Goal: Use online tool/utility: Utilize a website feature to perform a specific function

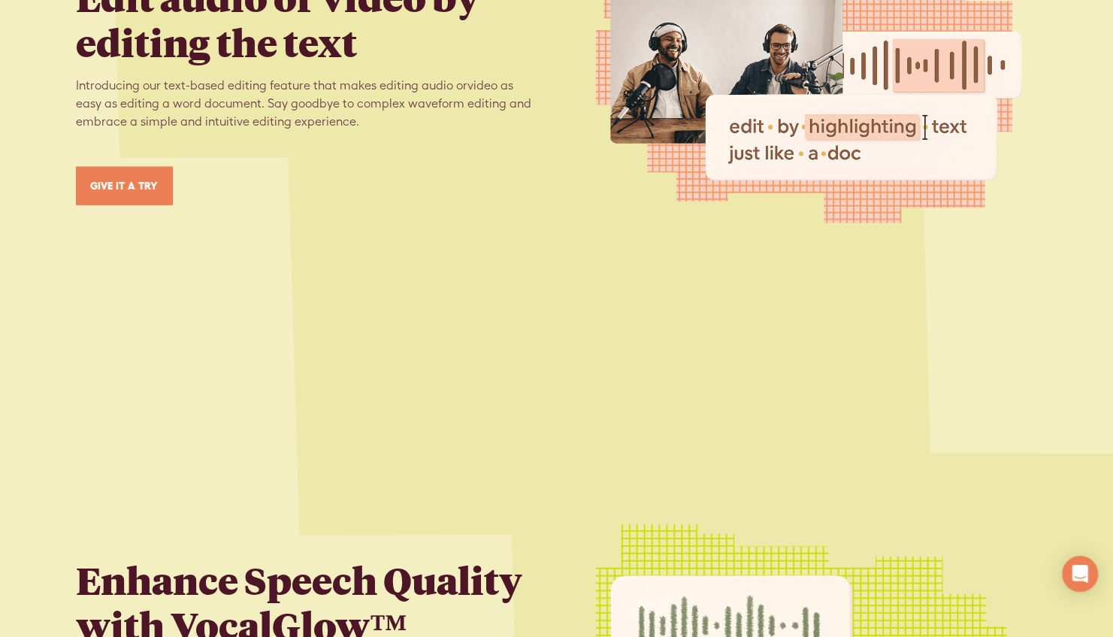
scroll to position [1937, 0]
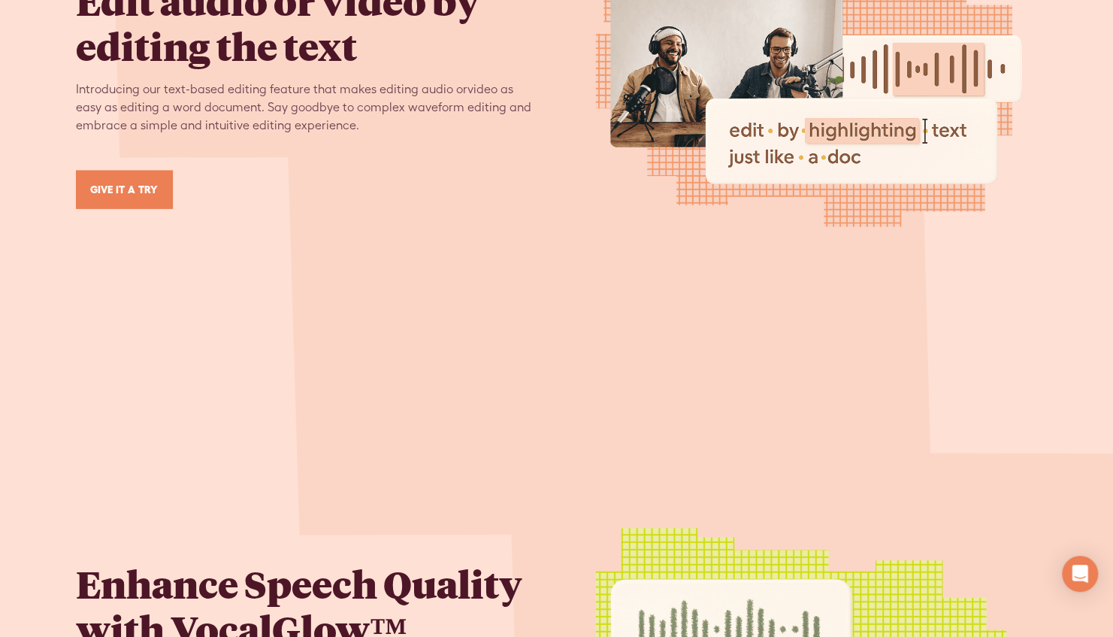
click at [105, 157] on div "Edit audio or video by editing the text Introducing our text-based editing feat…" at bounding box center [304, 90] width 457 height 237
click at [104, 171] on link "GIVE IT A TRY" at bounding box center [124, 190] width 97 height 38
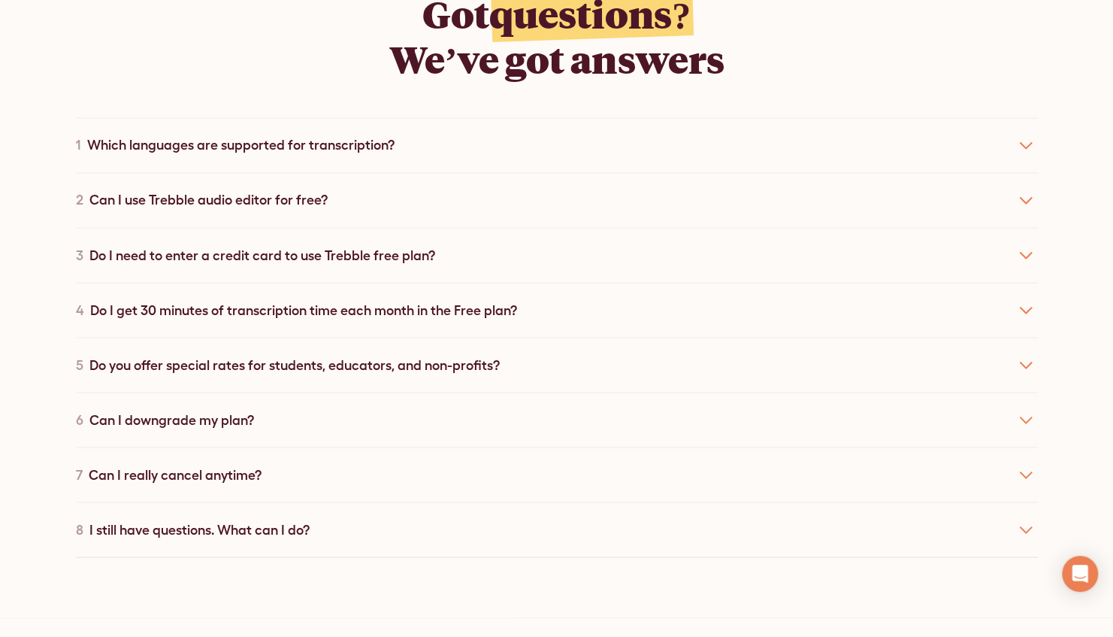
scroll to position [8133, 0]
click at [577, 146] on div "1 Which languages are supported for transcription?" at bounding box center [557, 144] width 962 height 55
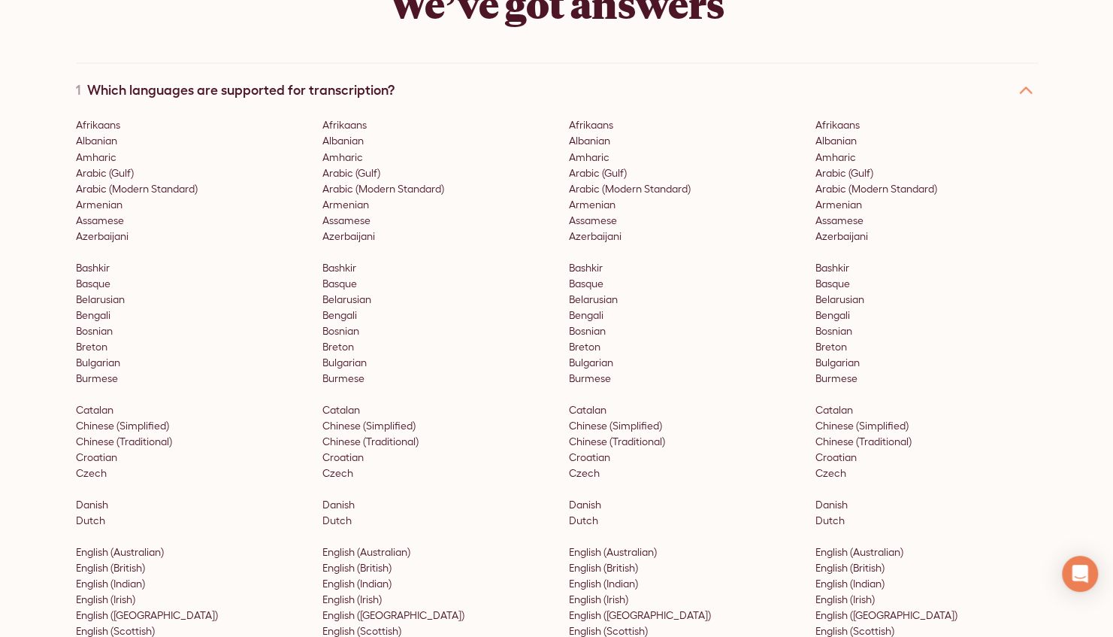
scroll to position [8187, 0]
click at [1022, 93] on icon at bounding box center [1026, 91] width 24 height 24
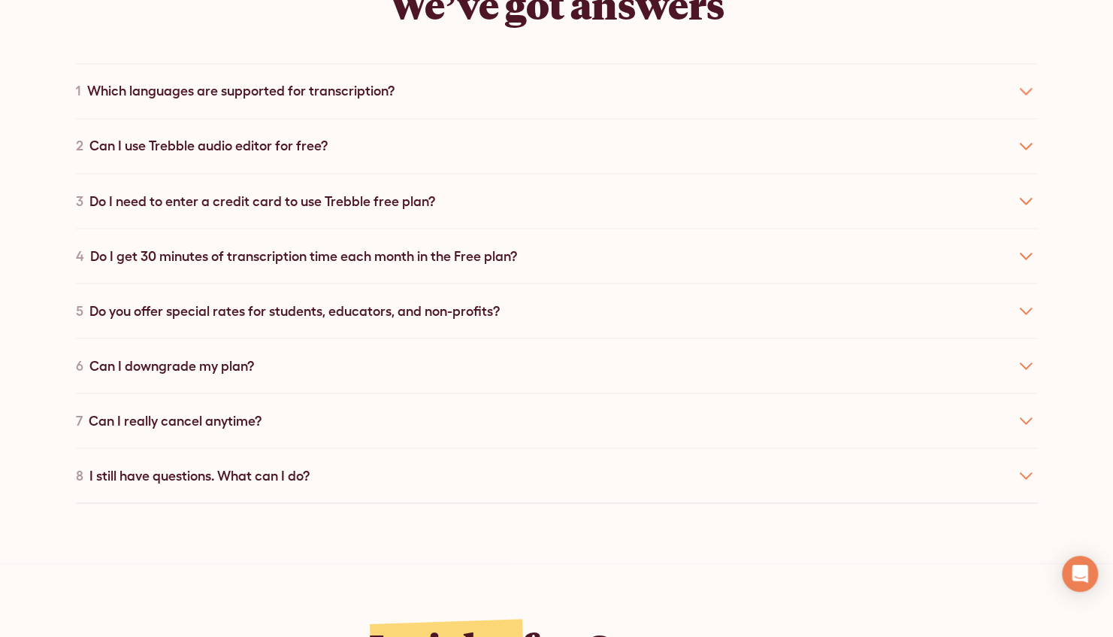
click at [572, 150] on div "2 Can I use Trebble audio editor for free?" at bounding box center [557, 145] width 962 height 55
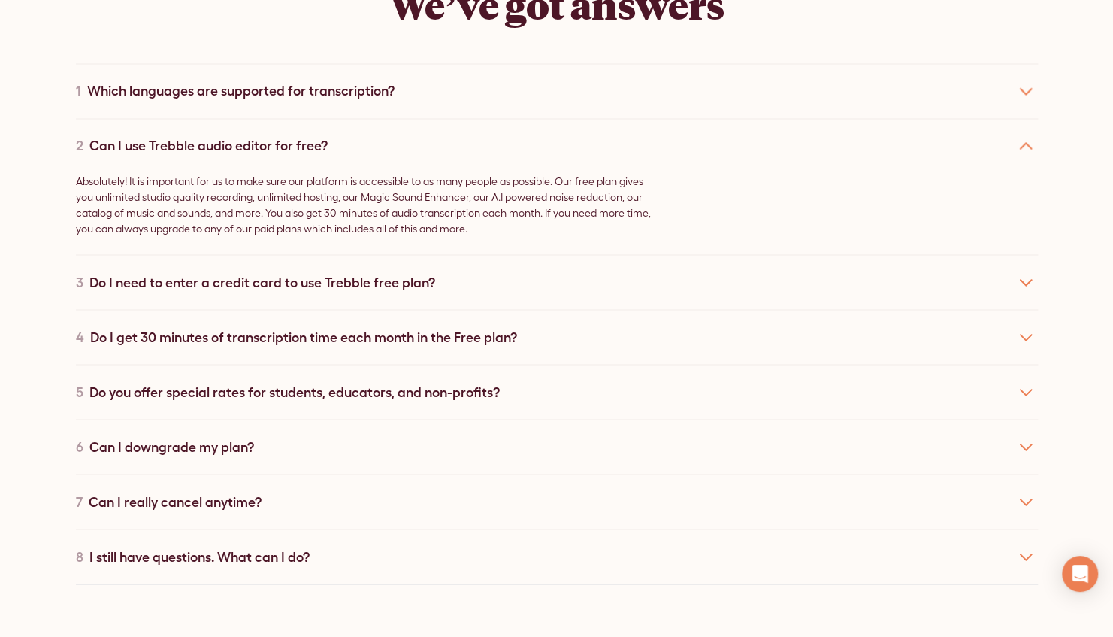
click at [534, 291] on div "3 Do I need to enter a credit card to use Trebble free plan?" at bounding box center [557, 281] width 962 height 55
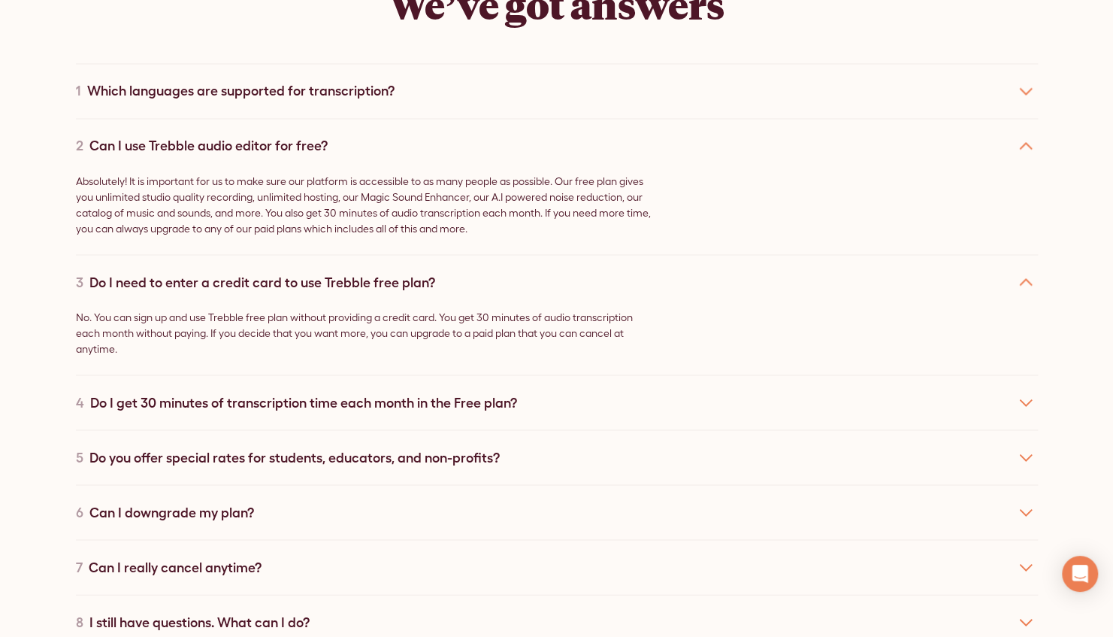
click at [501, 409] on div "4 Do I get 30 minutes of transcription time each month in the Free plan?" at bounding box center [557, 401] width 962 height 55
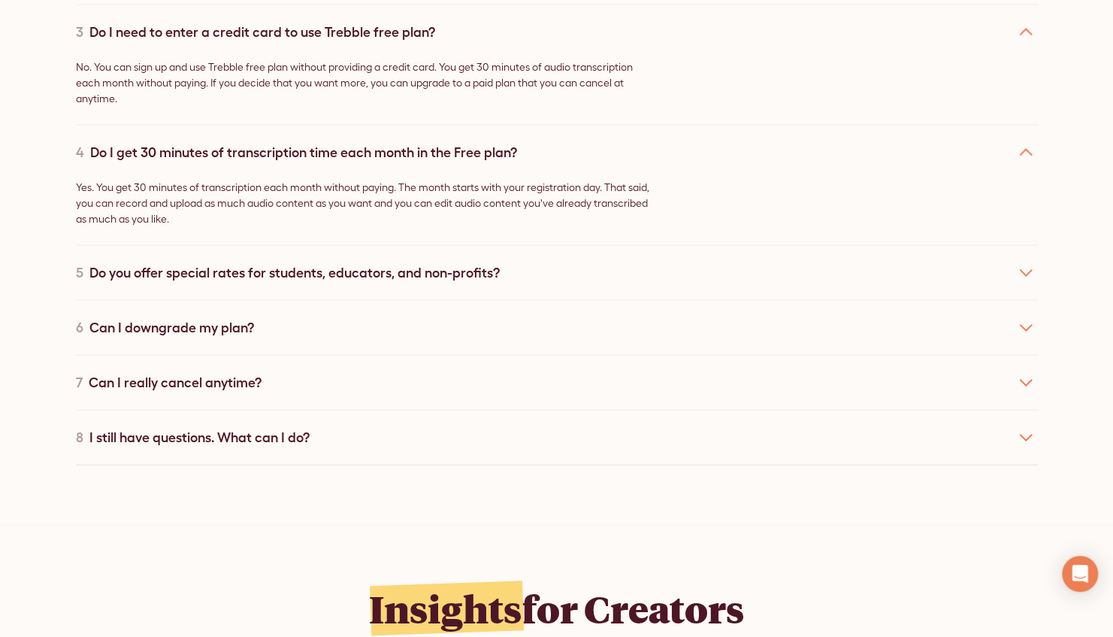
scroll to position [8451, 0]
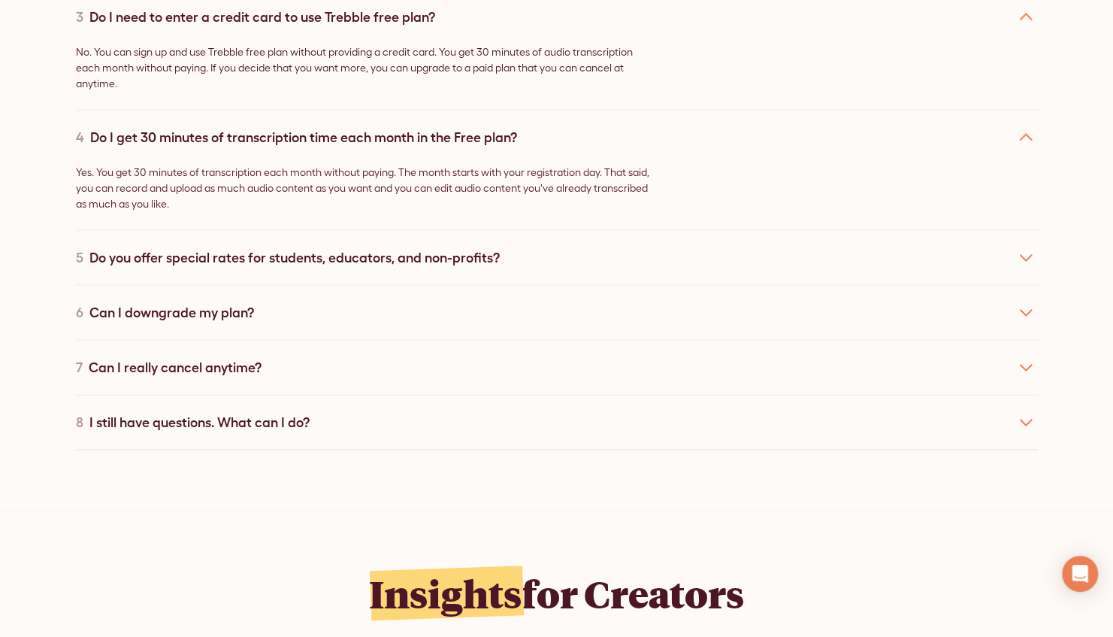
click at [546, 313] on div "6 Can I downgrade my plan?" at bounding box center [557, 312] width 962 height 55
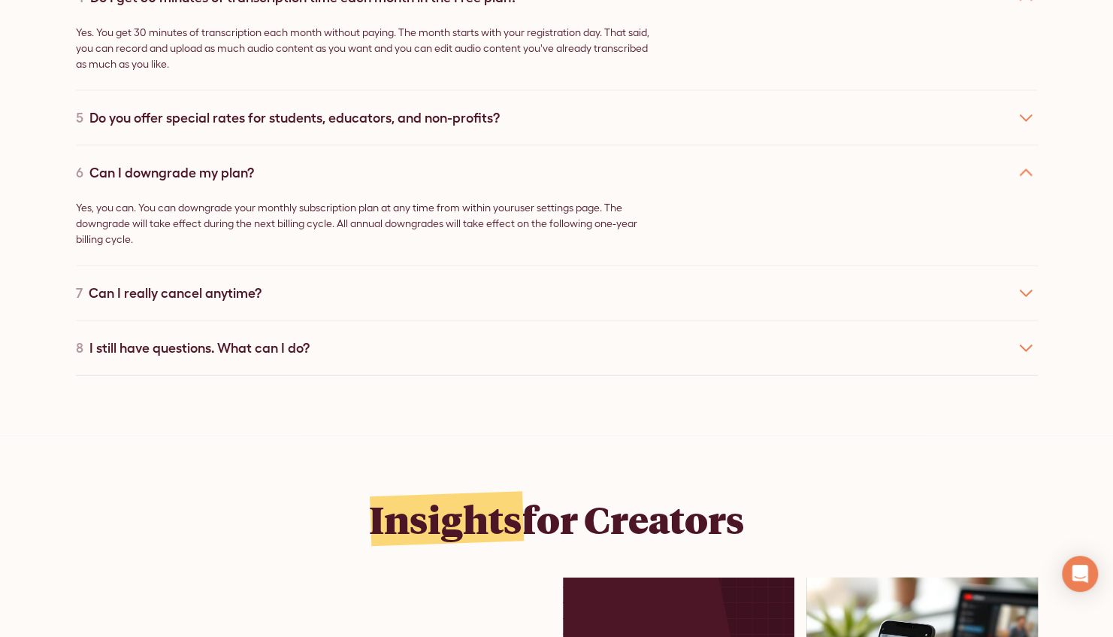
scroll to position [8597, 0]
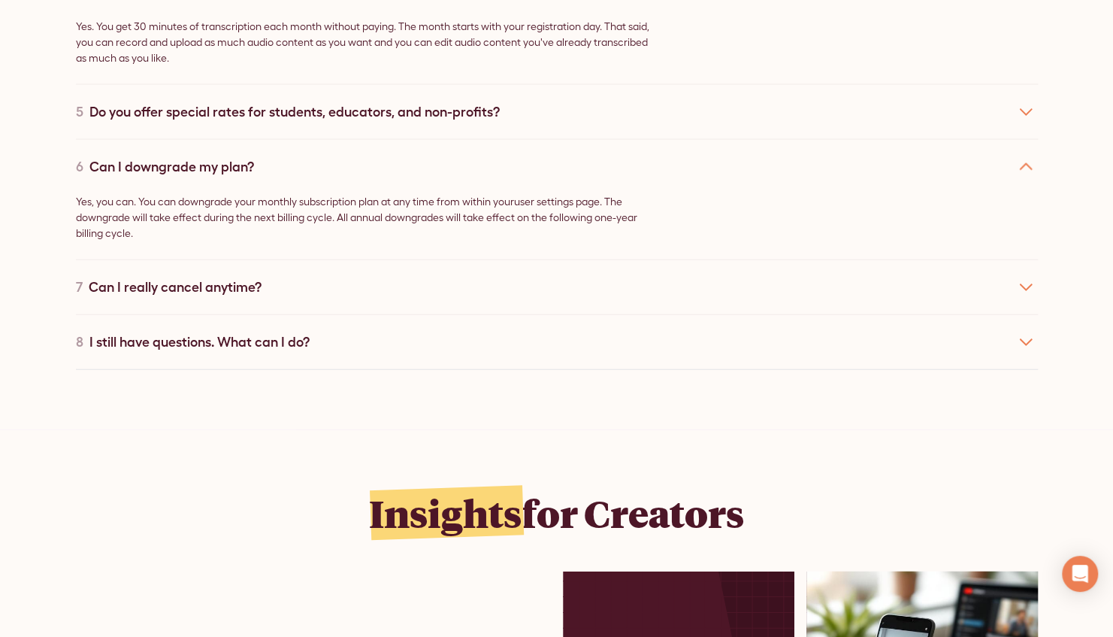
click at [523, 299] on div "7 Can I really cancel anytime?" at bounding box center [557, 286] width 962 height 55
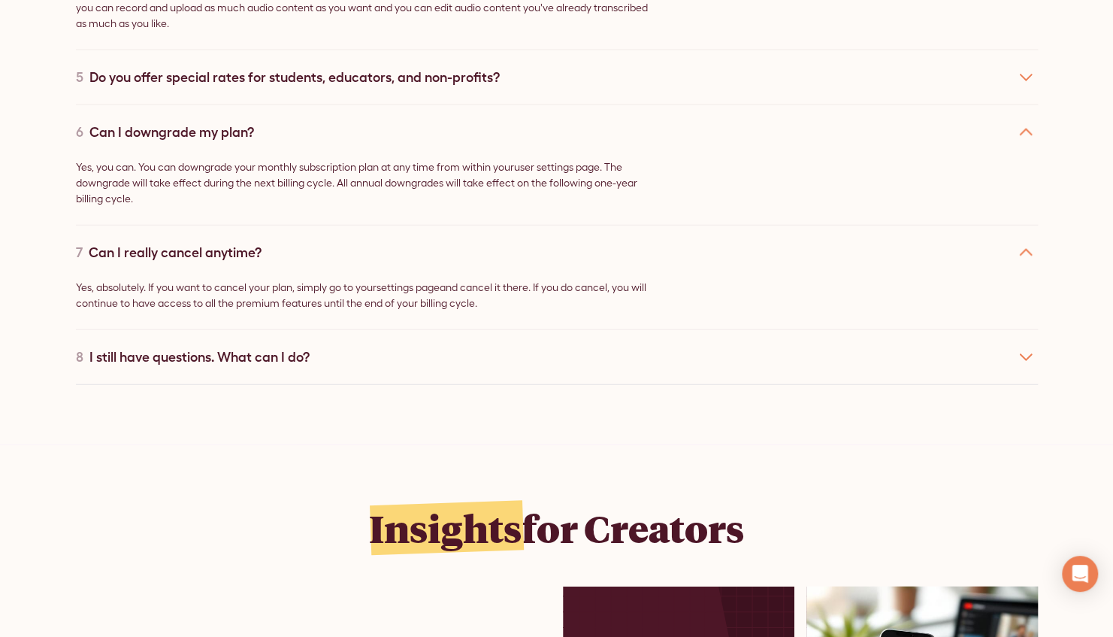
scroll to position [8689, 0]
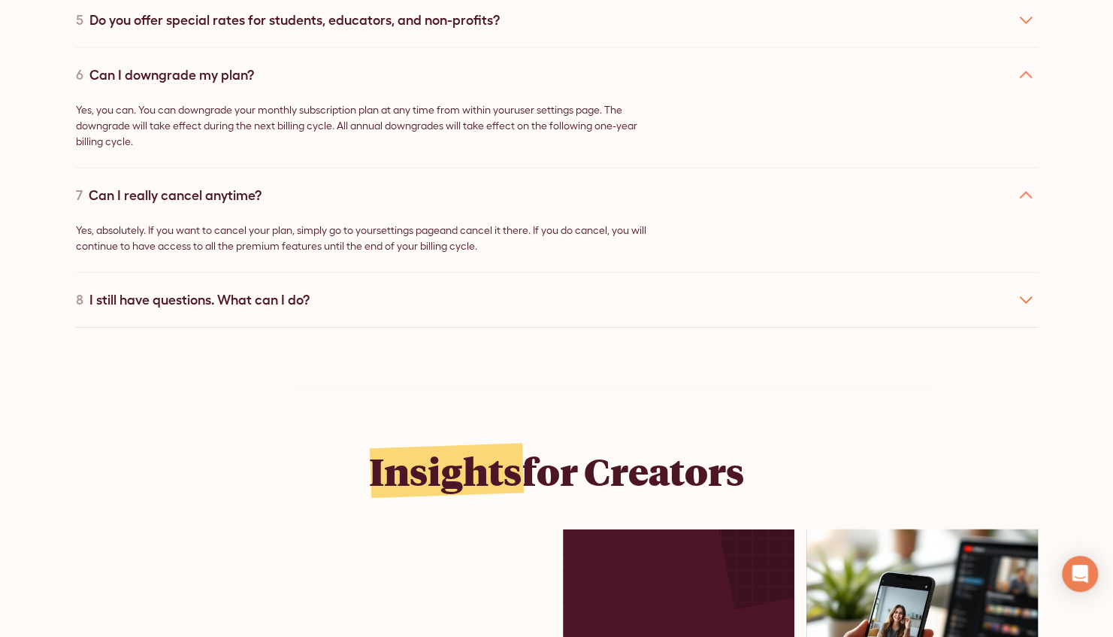
click at [499, 317] on div "8 I still have questions. What can I do?" at bounding box center [557, 299] width 962 height 55
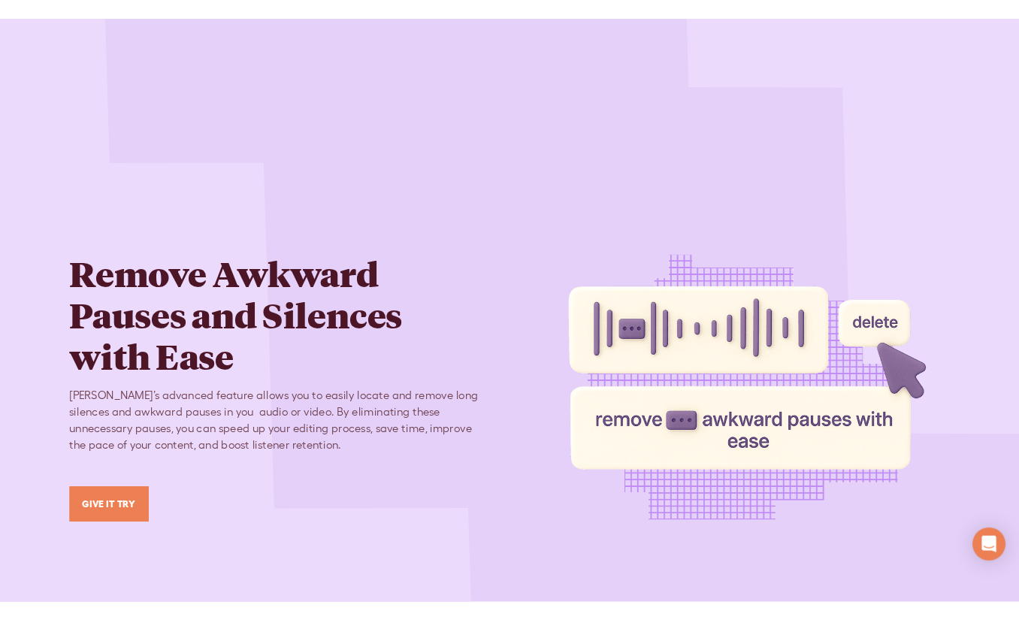
scroll to position [0, 0]
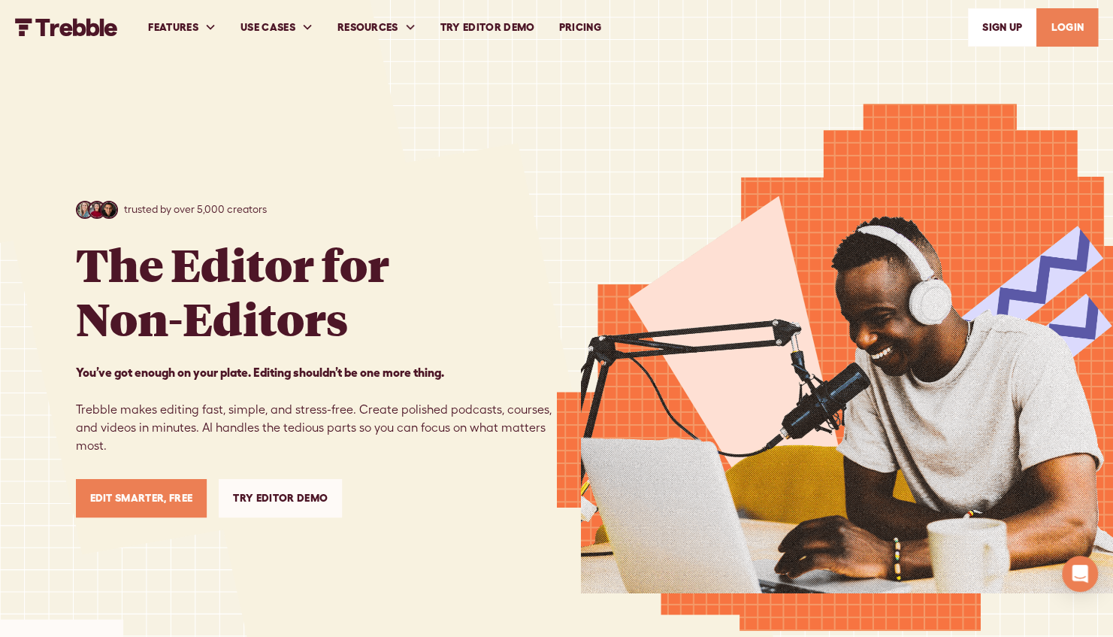
click at [497, 21] on link "Try Editor Demo" at bounding box center [488, 28] width 119 height 52
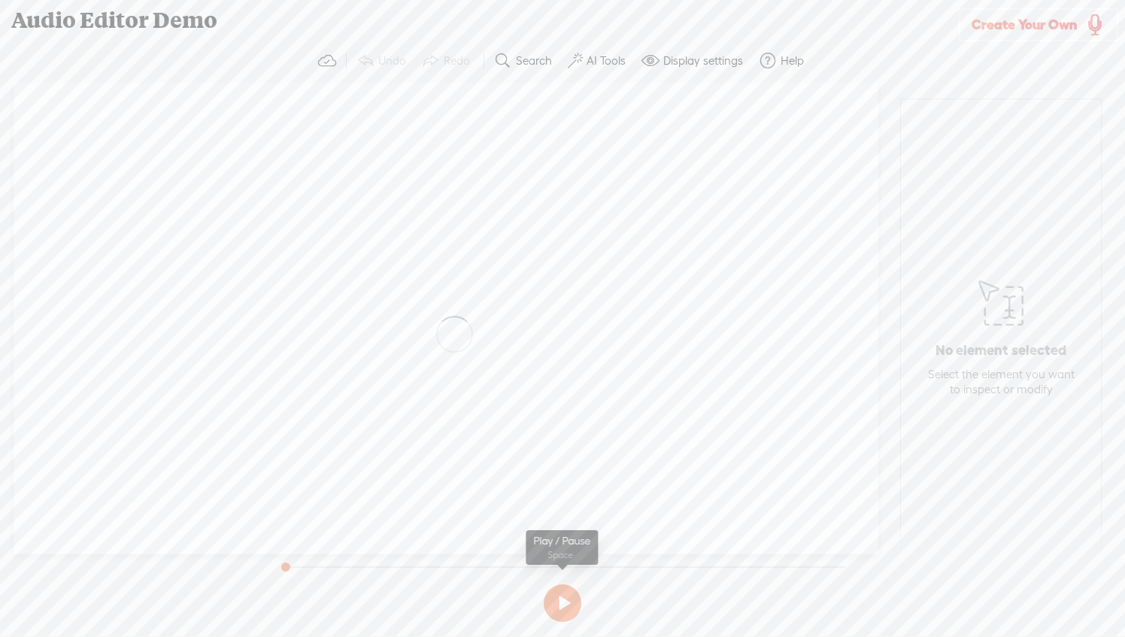
click at [562, 611] on button at bounding box center [563, 603] width 38 height 38
click at [563, 601] on button at bounding box center [563, 603] width 38 height 38
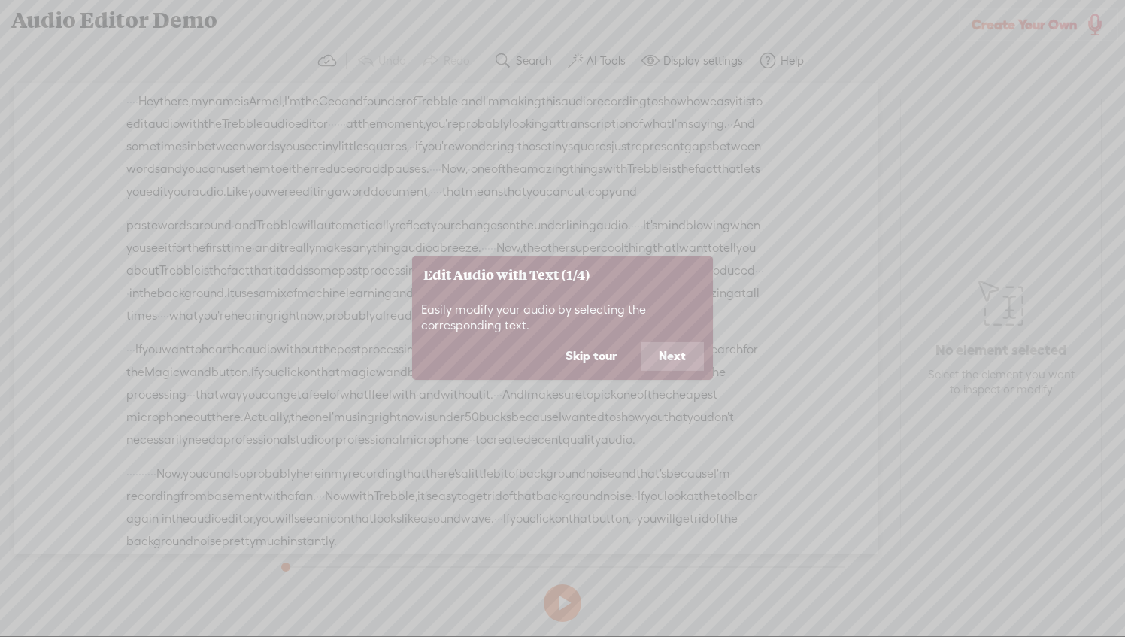
click at [662, 349] on button "Next" at bounding box center [671, 356] width 63 height 29
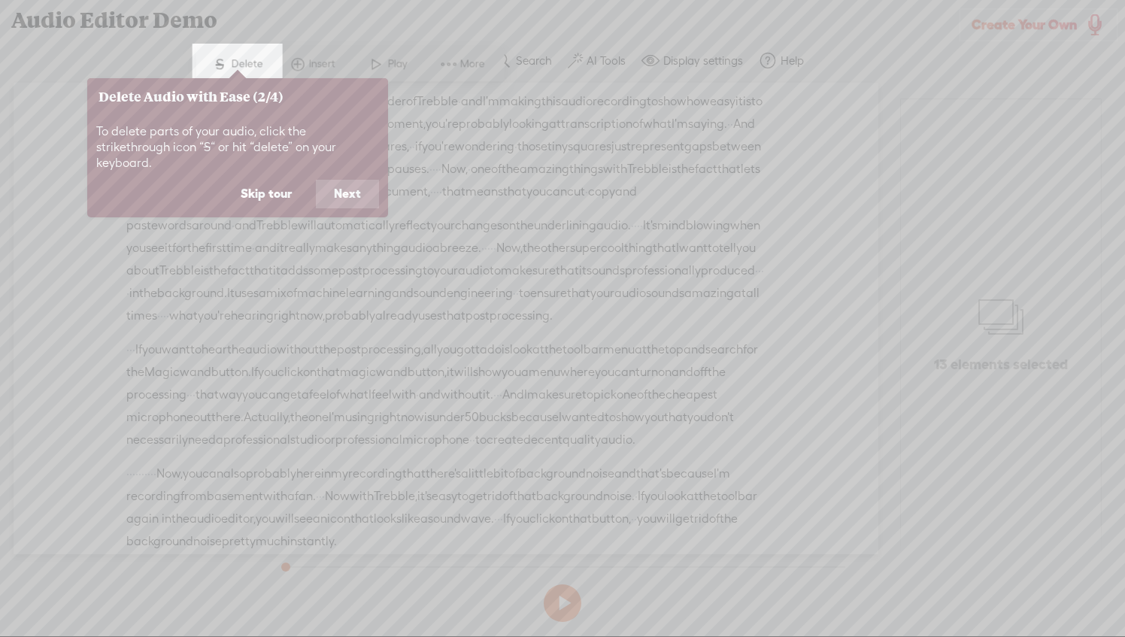
click at [335, 180] on button "Next" at bounding box center [347, 194] width 63 height 29
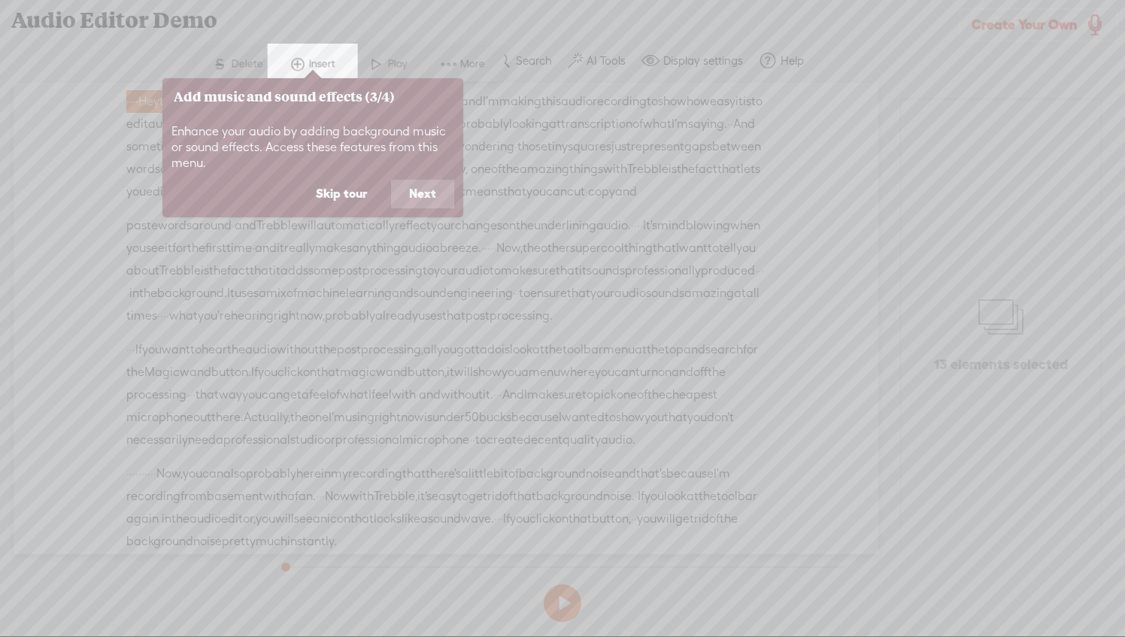
click at [411, 190] on button "Next" at bounding box center [422, 194] width 63 height 29
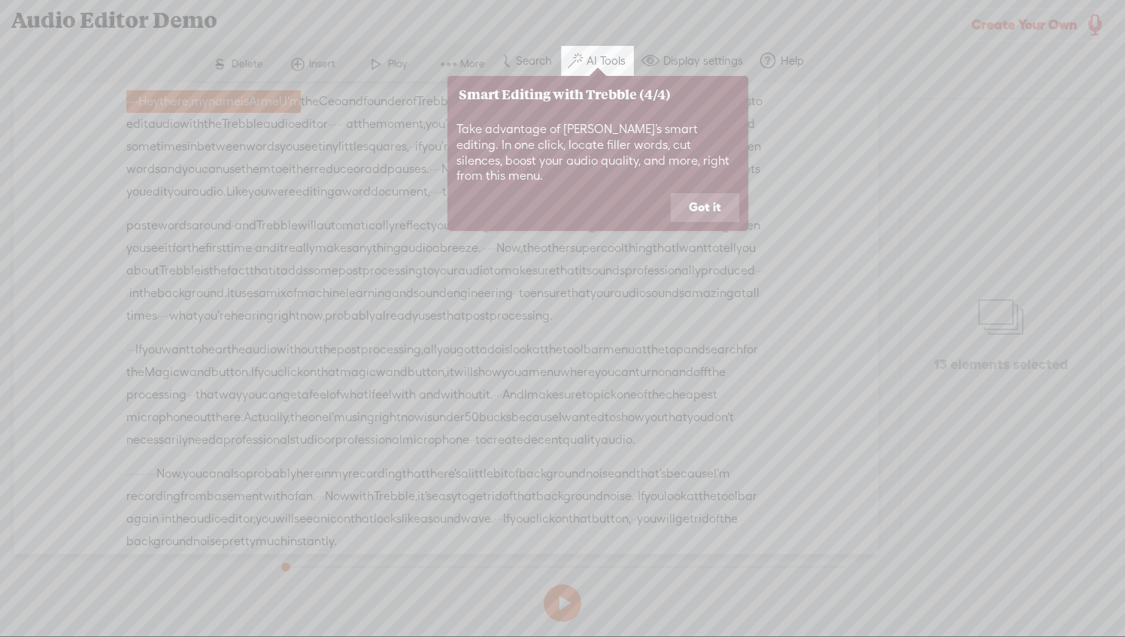
click at [705, 194] on button "Got it" at bounding box center [705, 207] width 68 height 29
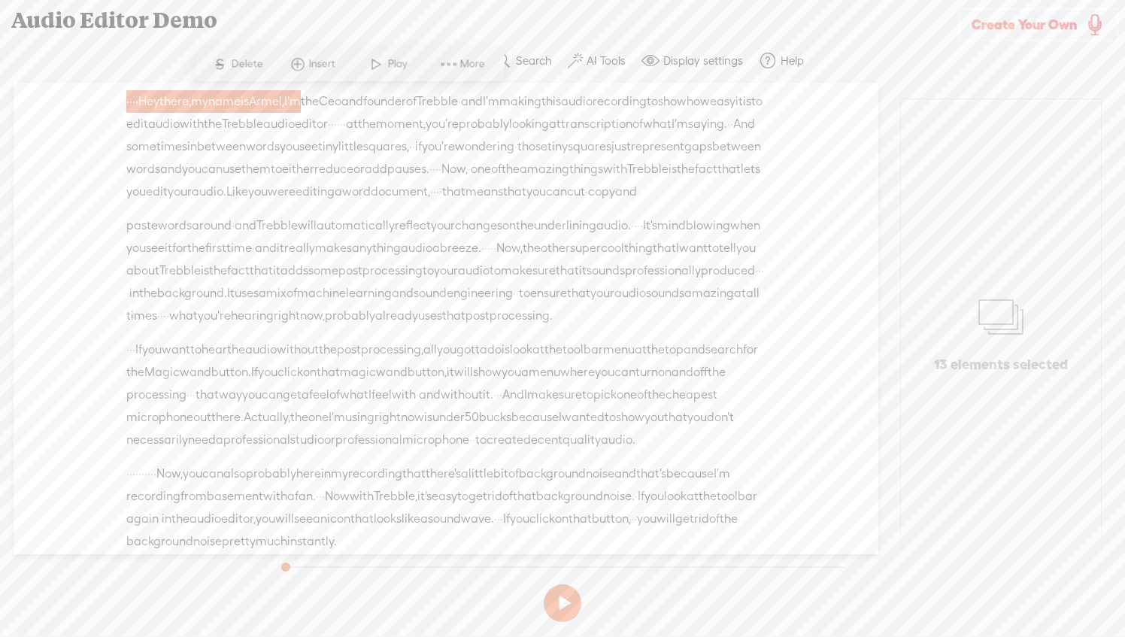
click at [322, 59] on span "Insert" at bounding box center [324, 64] width 30 height 15
click at [304, 117] on span "Insert Audio in Background" at bounding box center [300, 105] width 185 height 34
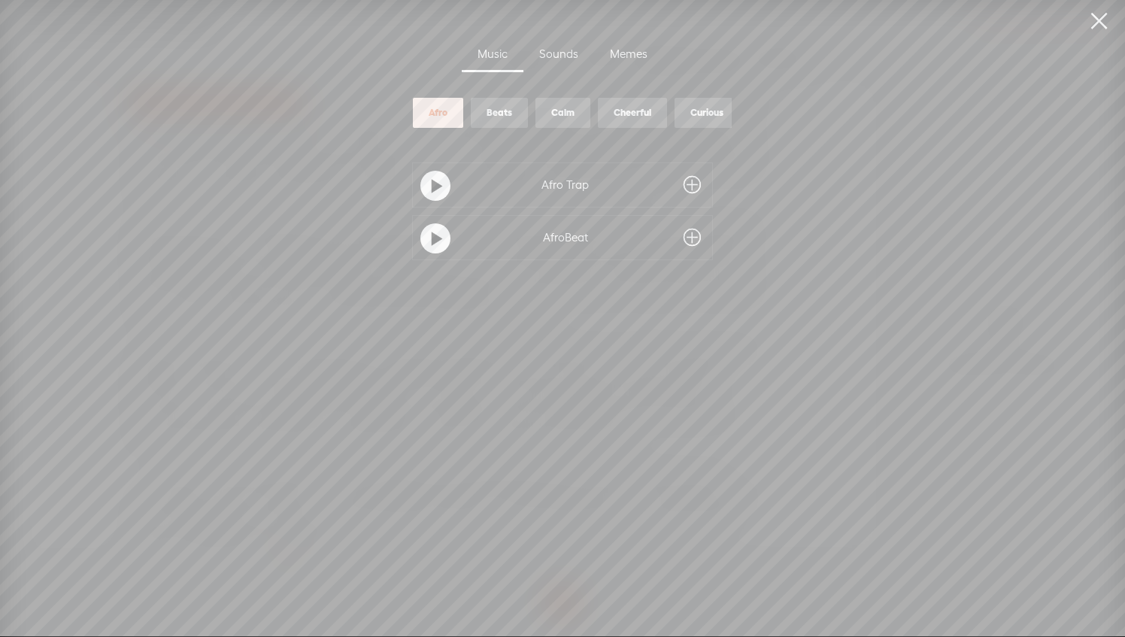
click at [425, 185] on div at bounding box center [435, 186] width 30 height 30
click at [486, 109] on div "Beats" at bounding box center [499, 113] width 26 height 13
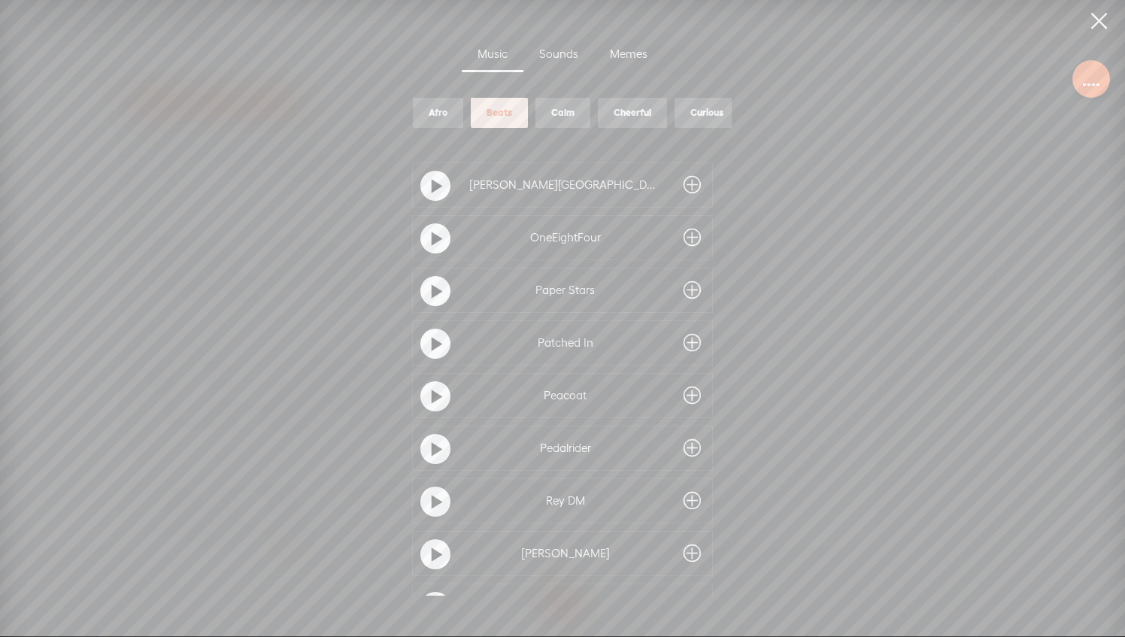
click at [574, 99] on div "Calm" at bounding box center [562, 113] width 55 height 30
click at [439, 199] on div at bounding box center [435, 186] width 38 height 38
click at [433, 180] on t at bounding box center [437, 186] width 11 height 24
click at [690, 107] on div "Curious" at bounding box center [706, 113] width 33 height 13
click at [432, 186] on t at bounding box center [437, 186] width 11 height 24
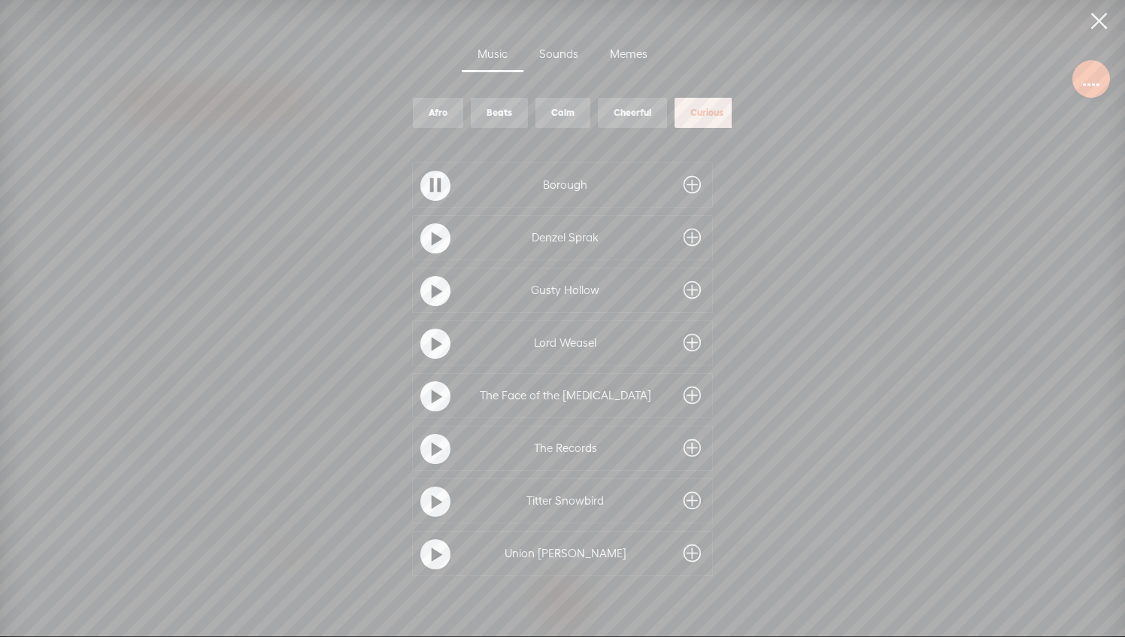
click at [554, 50] on div "Sounds" at bounding box center [558, 55] width 71 height 35
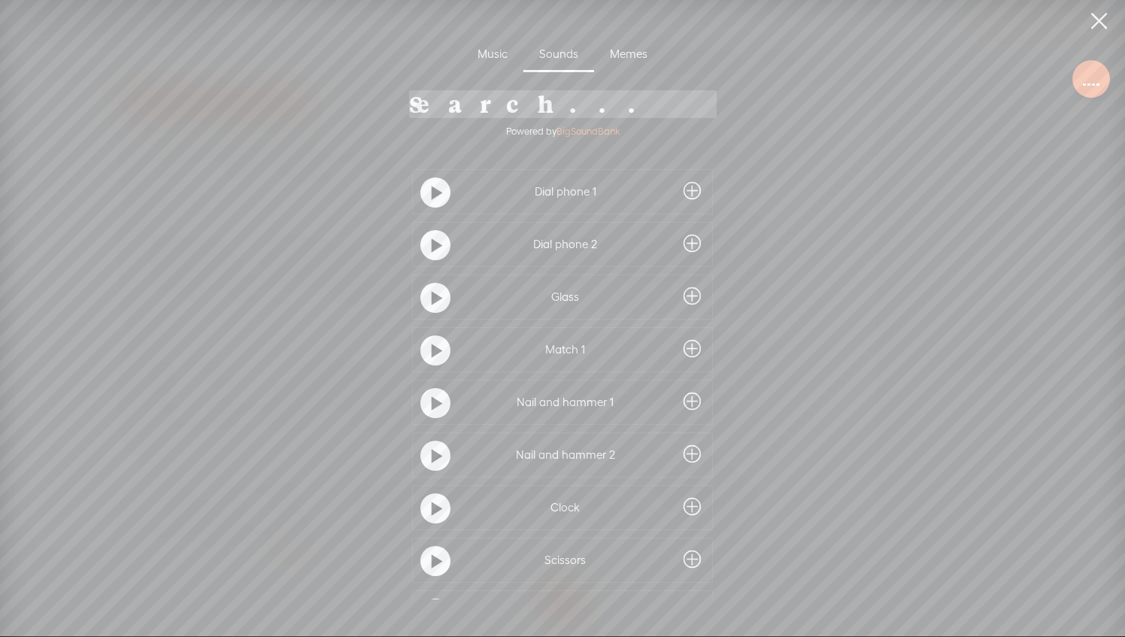
click at [433, 191] on div at bounding box center [435, 192] width 30 height 30
click at [1110, 24] on link at bounding box center [1099, 21] width 38 height 42
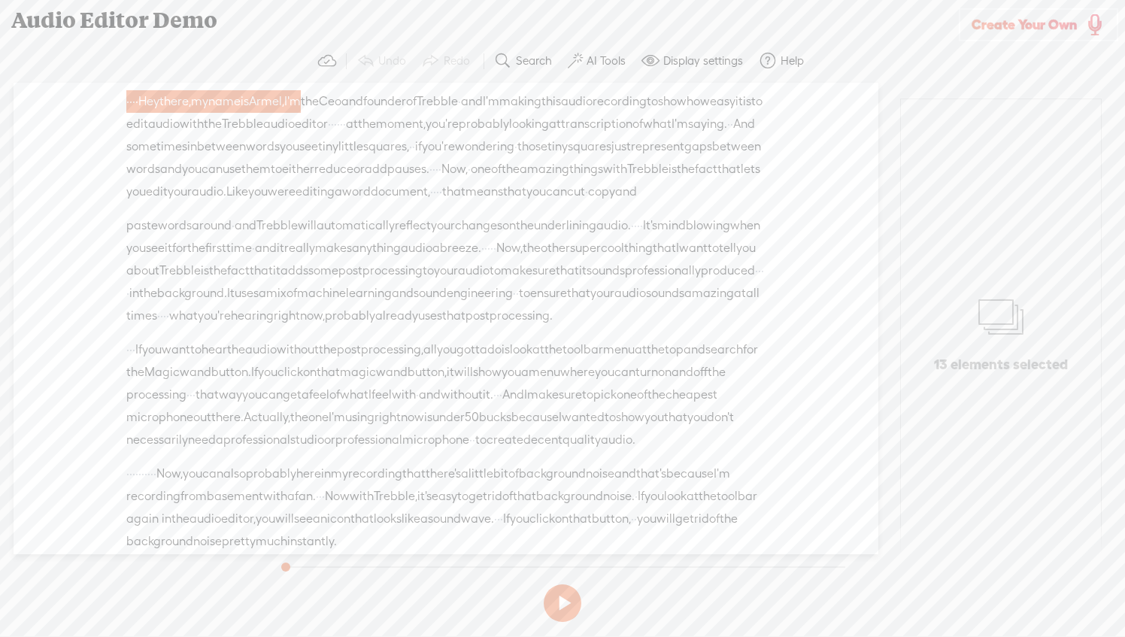
click at [560, 605] on button at bounding box center [563, 603] width 38 height 38
click at [589, 59] on label "AI Tools" at bounding box center [605, 60] width 39 height 15
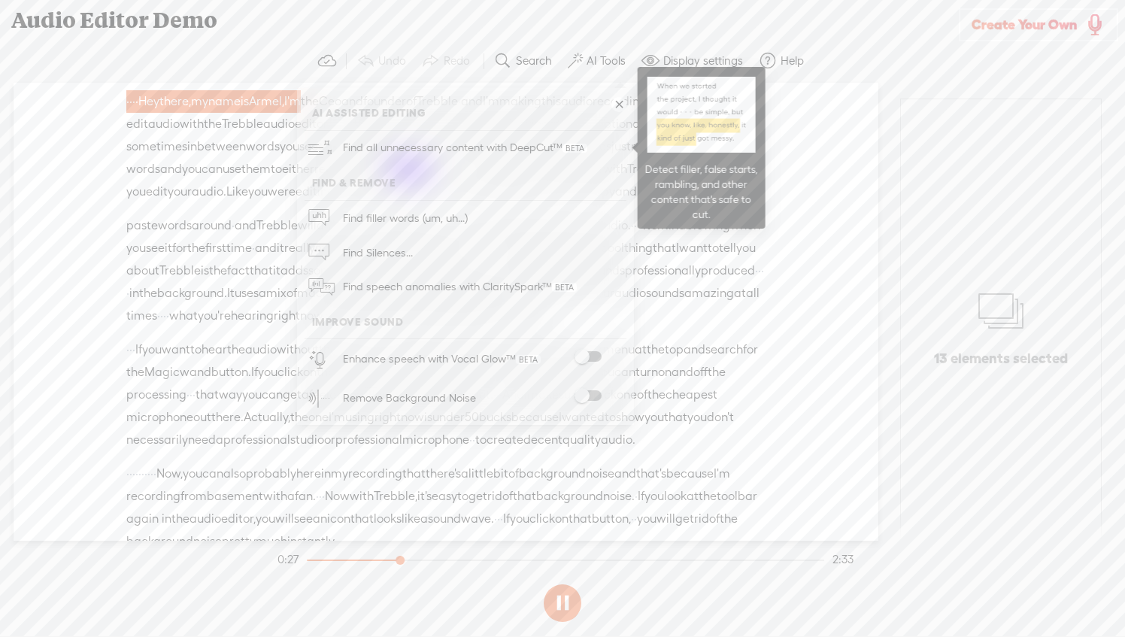
click at [386, 150] on span "Find all unnecessary content with DeepCut™" at bounding box center [464, 147] width 255 height 35
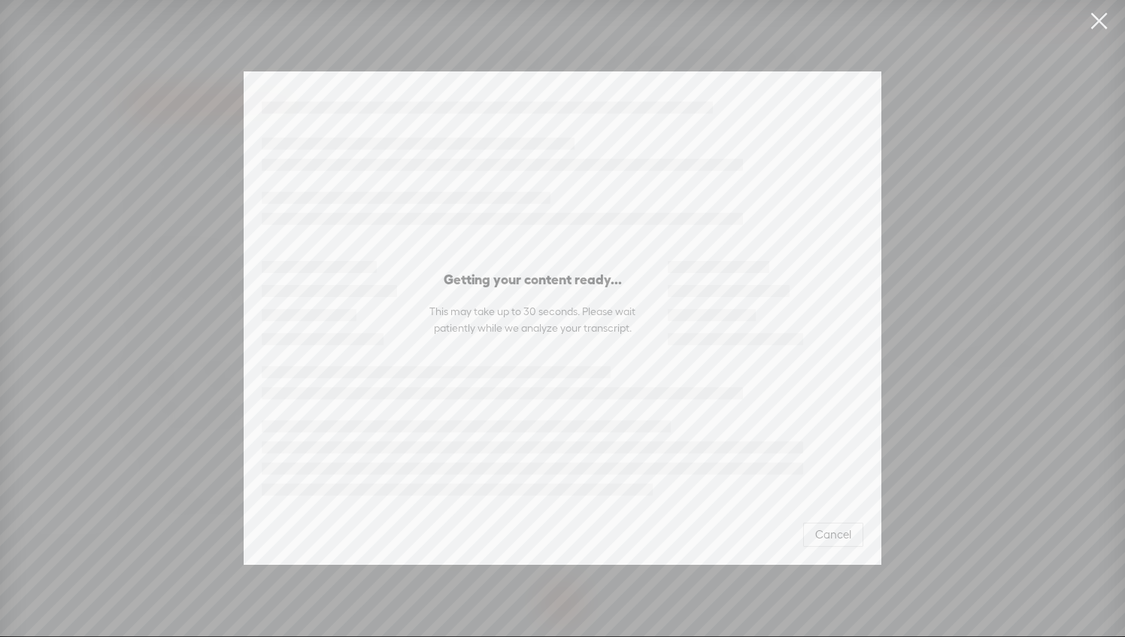
scroll to position [349, 0]
click at [589, 334] on div "Getting your content ready... This may take up to 30 seconds. Please wait patie…" at bounding box center [562, 303] width 601 height 84
click at [832, 531] on span "Cancel" at bounding box center [833, 534] width 36 height 15
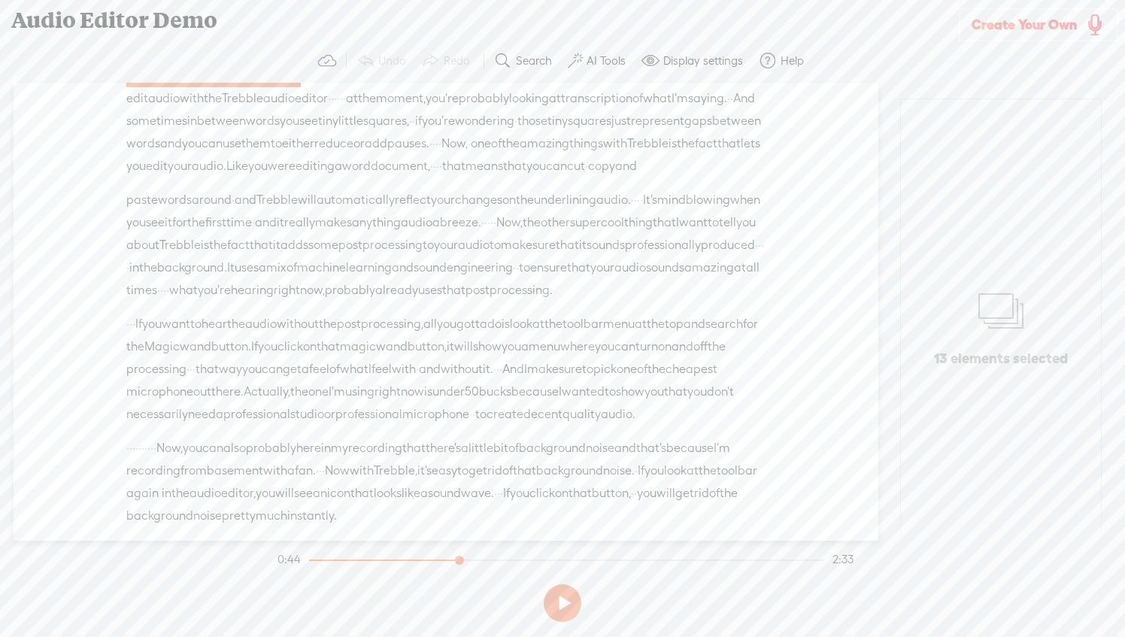
scroll to position [0, 0]
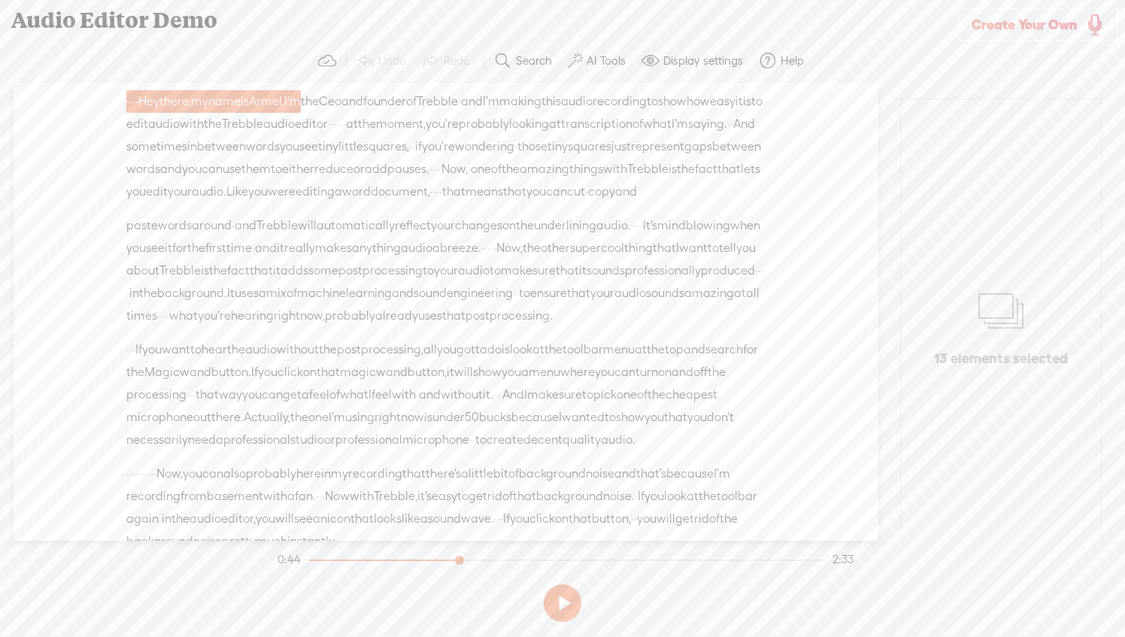
click at [342, 203] on span "a" at bounding box center [339, 191] width 8 height 23
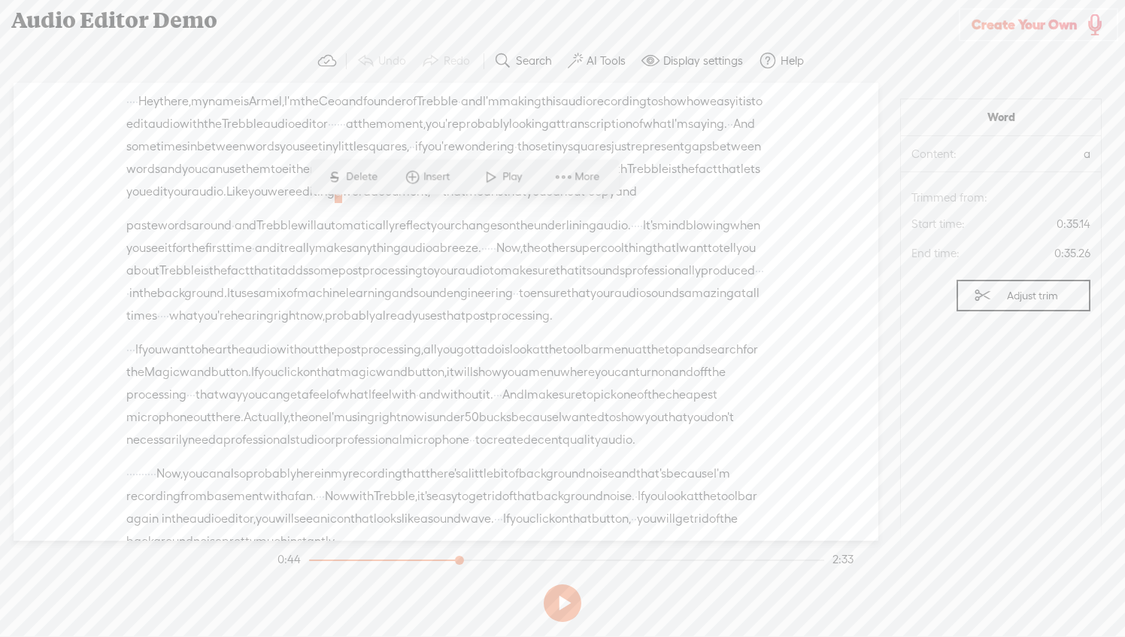
click at [387, 237] on span "automatically" at bounding box center [355, 225] width 78 height 23
click at [197, 150] on span "in" at bounding box center [192, 146] width 10 height 23
click at [435, 180] on span "·" at bounding box center [436, 169] width 3 height 23
click at [328, 156] on span "Delete" at bounding box center [322, 154] width 35 height 15
drag, startPoint x: 415, startPoint y: 191, endPoint x: 447, endPoint y: 192, distance: 31.6
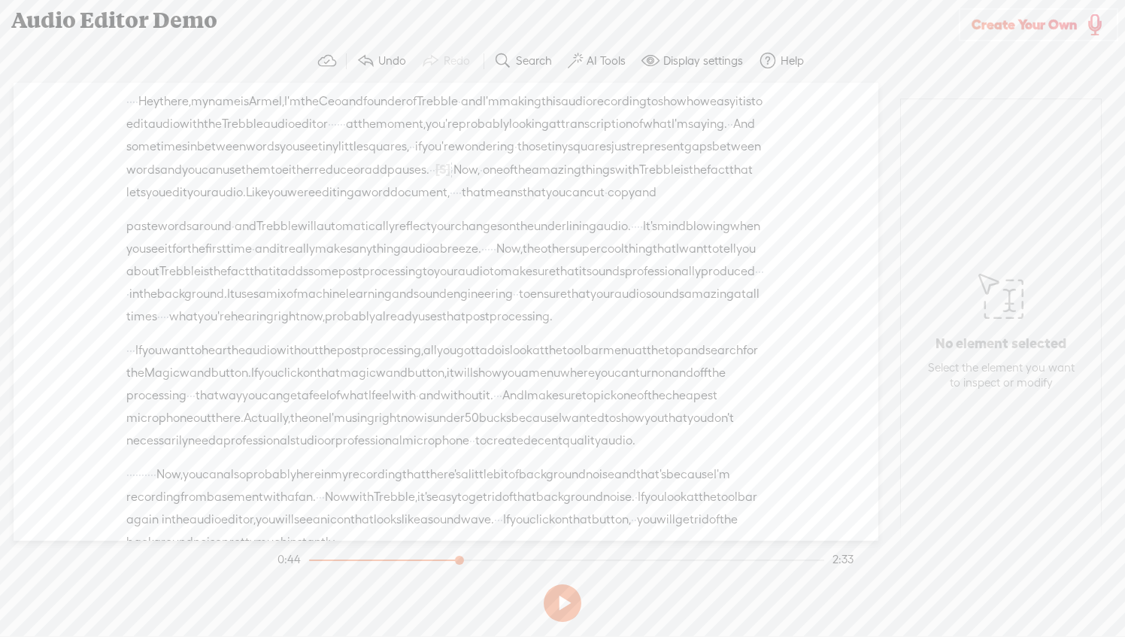
click at [447, 192] on div "· · · · Hey there, · my name is Armel, · I'm the Ceo and founder of · Trebble ·…" at bounding box center [445, 147] width 639 height 114
click at [460, 149] on span at bounding box center [470, 154] width 23 height 27
drag, startPoint x: 416, startPoint y: 189, endPoint x: 438, endPoint y: 187, distance: 21.9
click at [438, 187] on div "· · · · Hey there, · my name is Armel, · I'm the Ceo and founder of · Trebble ·…" at bounding box center [445, 147] width 639 height 114
click at [568, 598] on button at bounding box center [563, 603] width 38 height 38
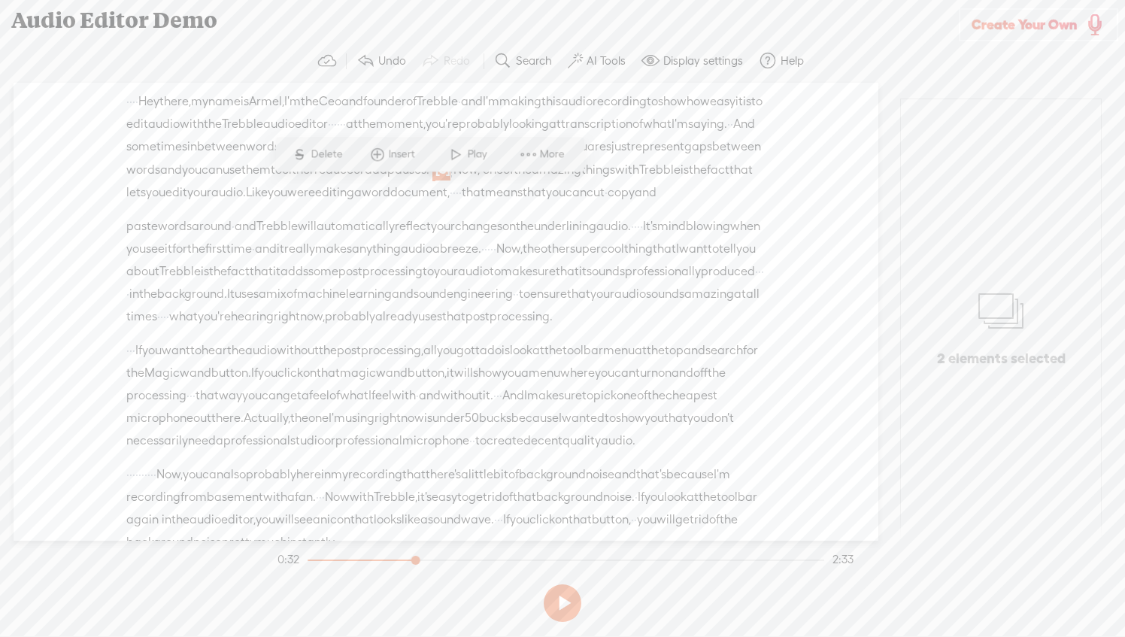
click at [323, 157] on span "Delete" at bounding box center [327, 154] width 35 height 15
drag, startPoint x: 424, startPoint y: 189, endPoint x: 441, endPoint y: 189, distance: 16.5
click at [441, 189] on div "· · · · Hey there, · my name is Armel, · I'm the Ceo and founder of · Trebble ·…" at bounding box center [445, 147] width 639 height 114
click at [556, 150] on span at bounding box center [554, 154] width 23 height 27
click at [633, 35] on span "Correct transcript" at bounding box center [666, 33] width 147 height 34
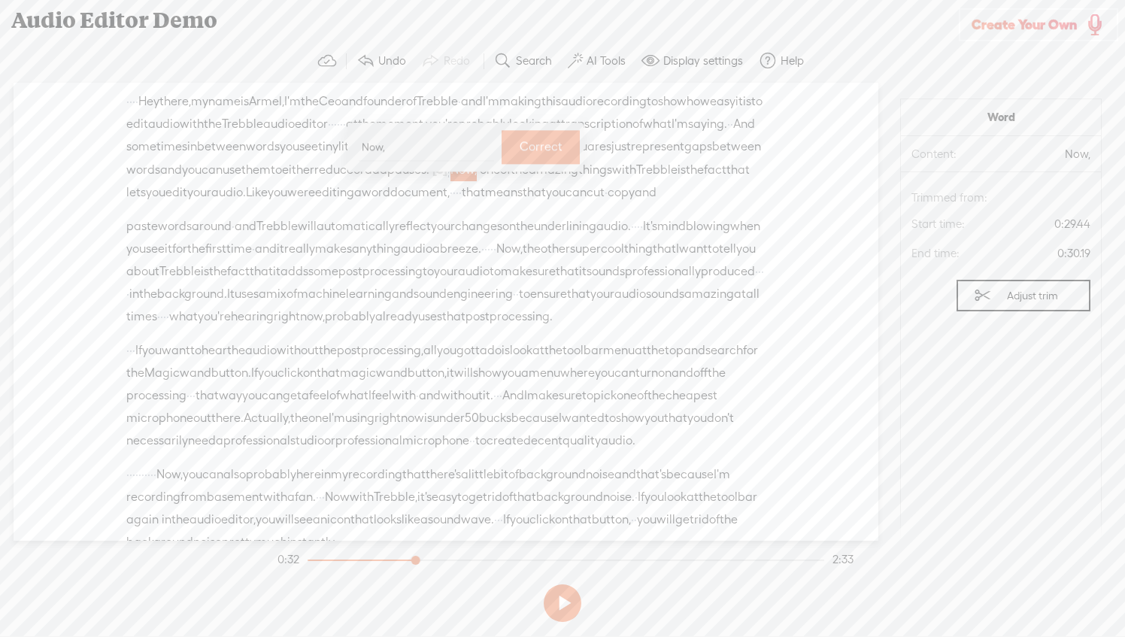
click at [537, 147] on label "Correct" at bounding box center [541, 147] width 58 height 31
drag, startPoint x: 410, startPoint y: 192, endPoint x: 441, endPoint y: 187, distance: 31.3
click at [441, 187] on div "· · · · Hey there, · my name is Armel, · I'm the Ceo and founder of · Trebble ·…" at bounding box center [445, 147] width 639 height 114
click at [562, 149] on span at bounding box center [554, 154] width 23 height 27
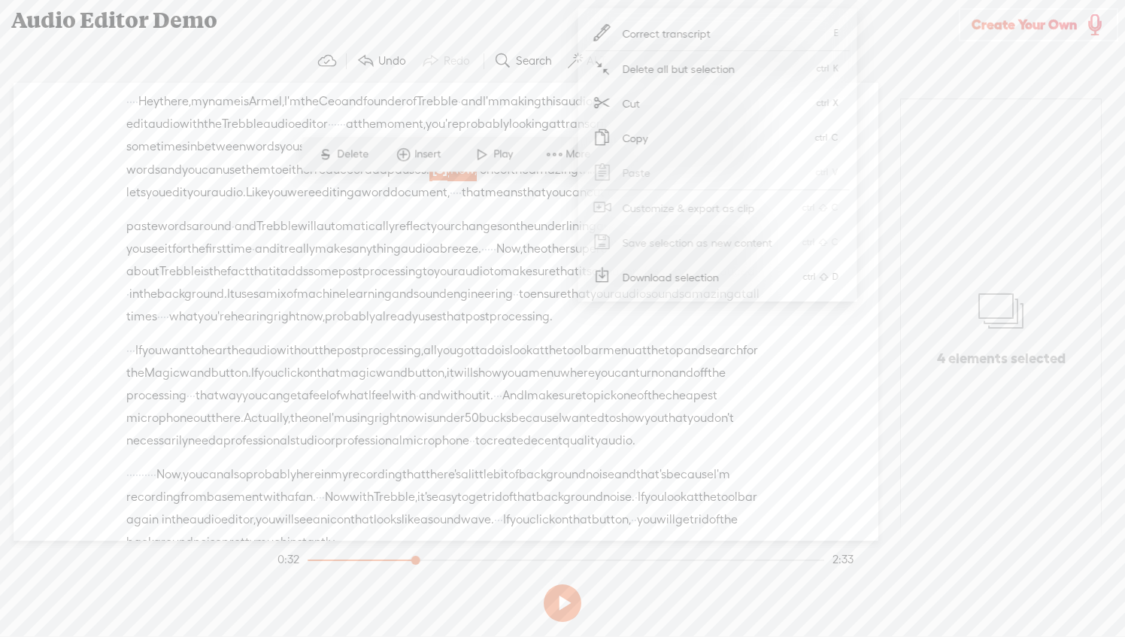
click at [477, 215] on div "Unknown · · · · Hey there, · my name is Armel, · I'm the Ceo and founder of · T…" at bounding box center [445, 152] width 639 height 125
click at [484, 204] on div "· · · · Hey there, · my name is Armel, · I'm the Ceo and founder of · Trebble ·…" at bounding box center [445, 147] width 639 height 114
click at [450, 181] on span "Now," at bounding box center [463, 170] width 26 height 23
click at [315, 204] on span "were" at bounding box center [301, 192] width 28 height 23
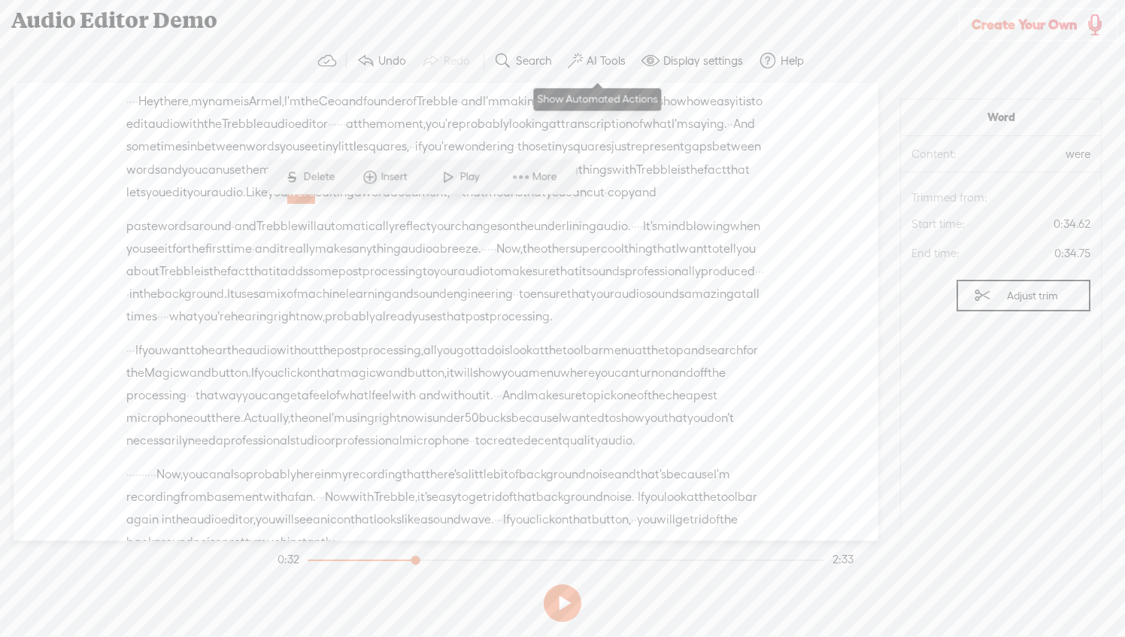
click at [593, 59] on label "AI Tools" at bounding box center [605, 60] width 39 height 15
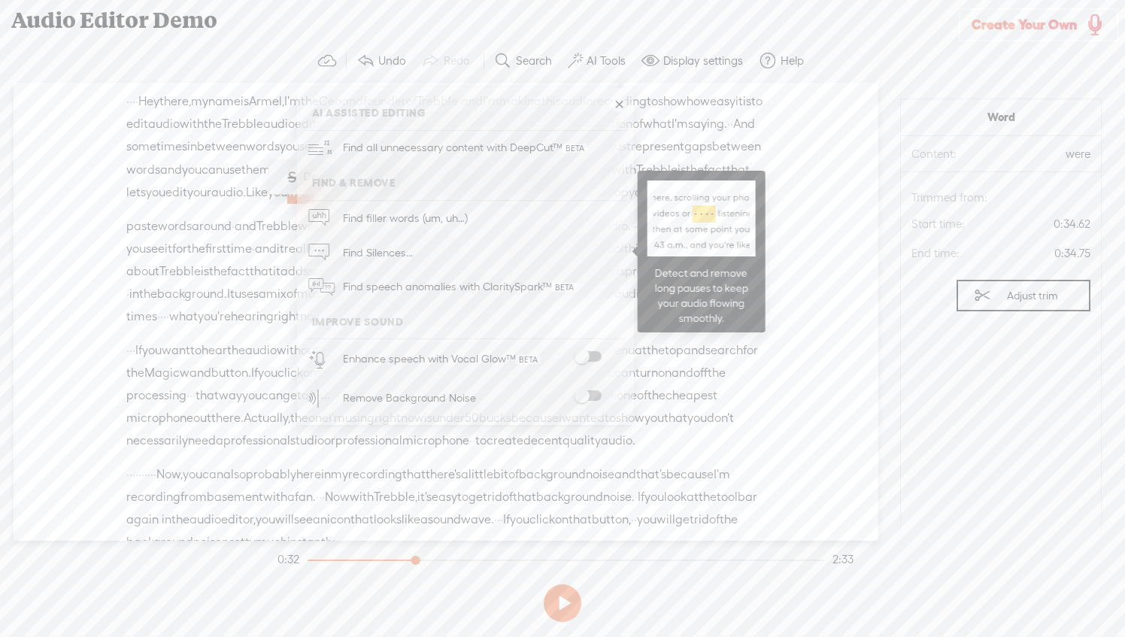
click at [433, 264] on link "Find Silences..." at bounding box center [465, 252] width 322 height 35
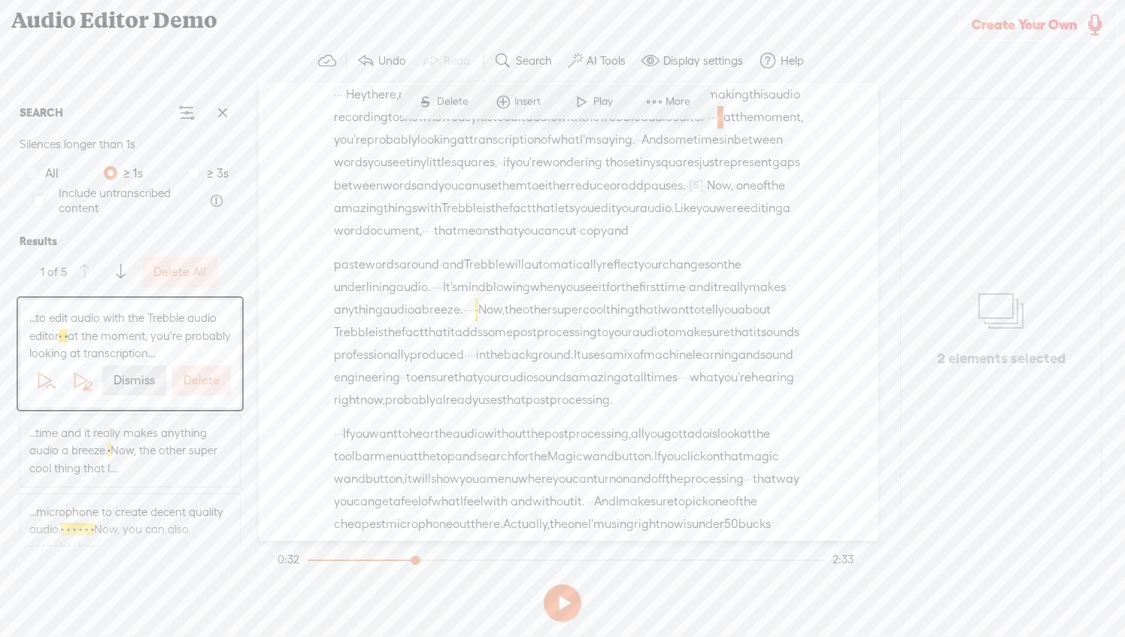
scroll to position [8, 0]
click at [188, 379] on label "Delete" at bounding box center [201, 381] width 36 height 16
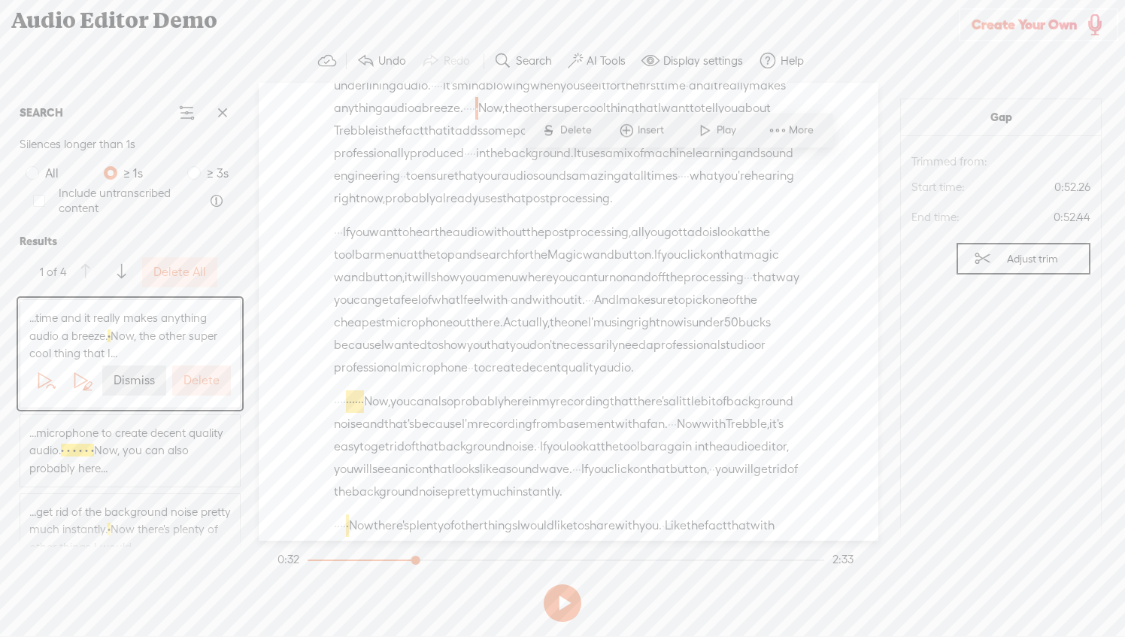
scroll to position [223, 0]
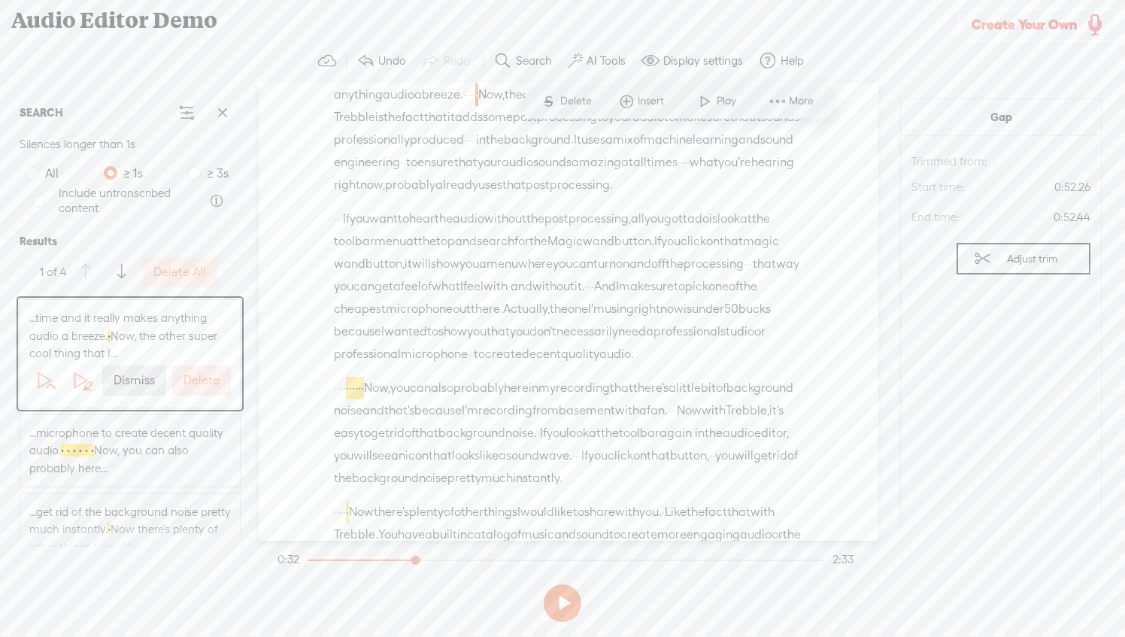
click at [188, 379] on label "Delete" at bounding box center [201, 381] width 36 height 16
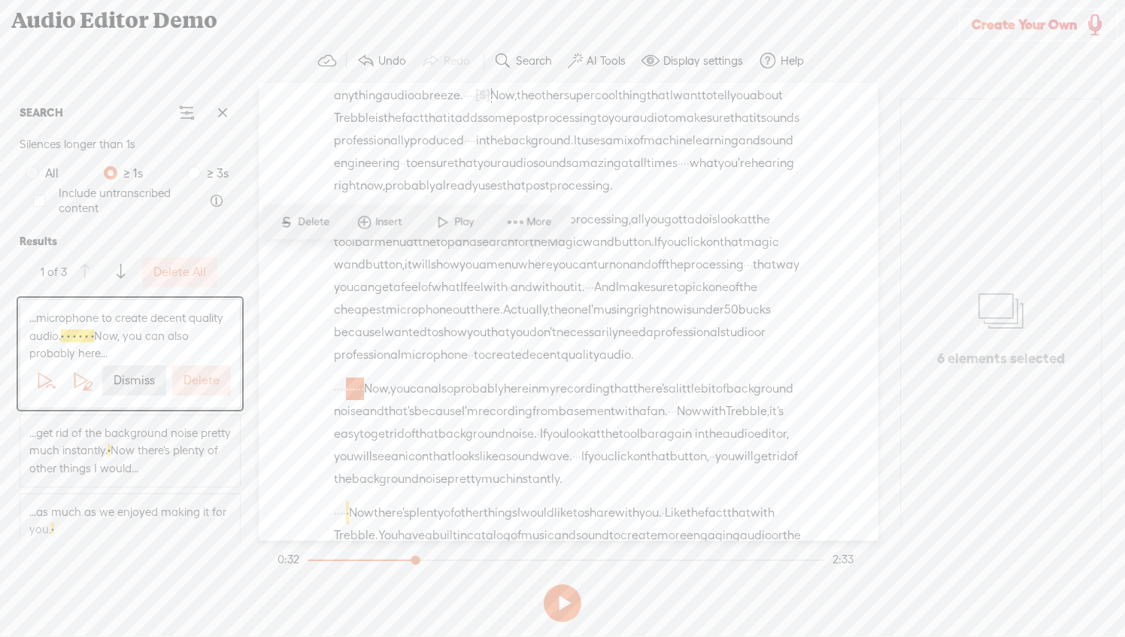
scroll to position [529, 0]
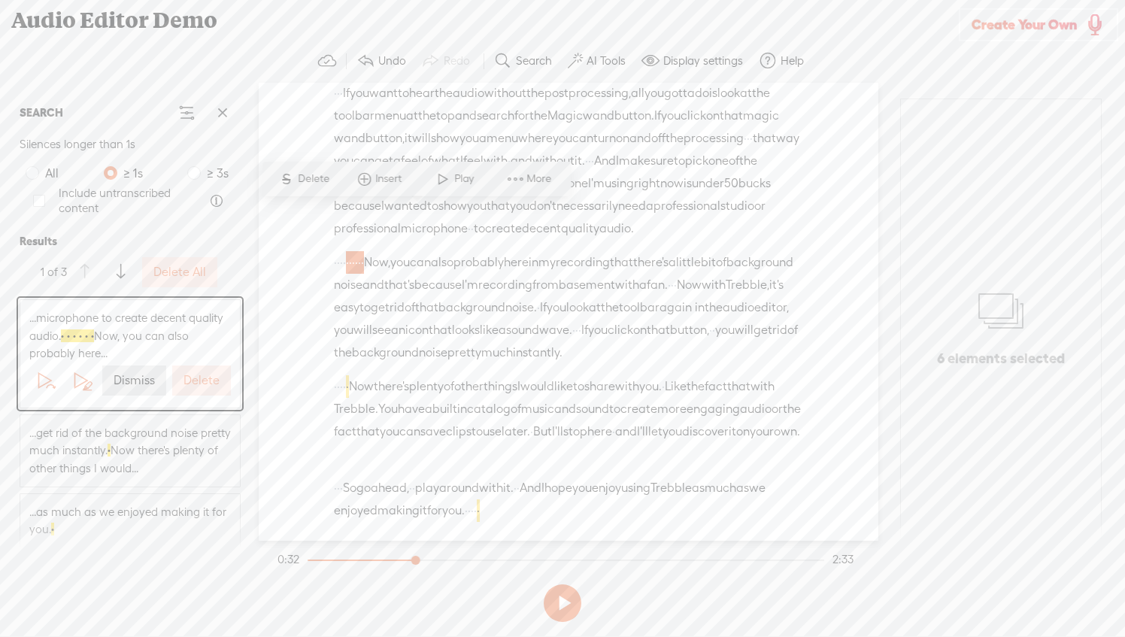
click at [188, 379] on label "Delete" at bounding box center [201, 381] width 36 height 16
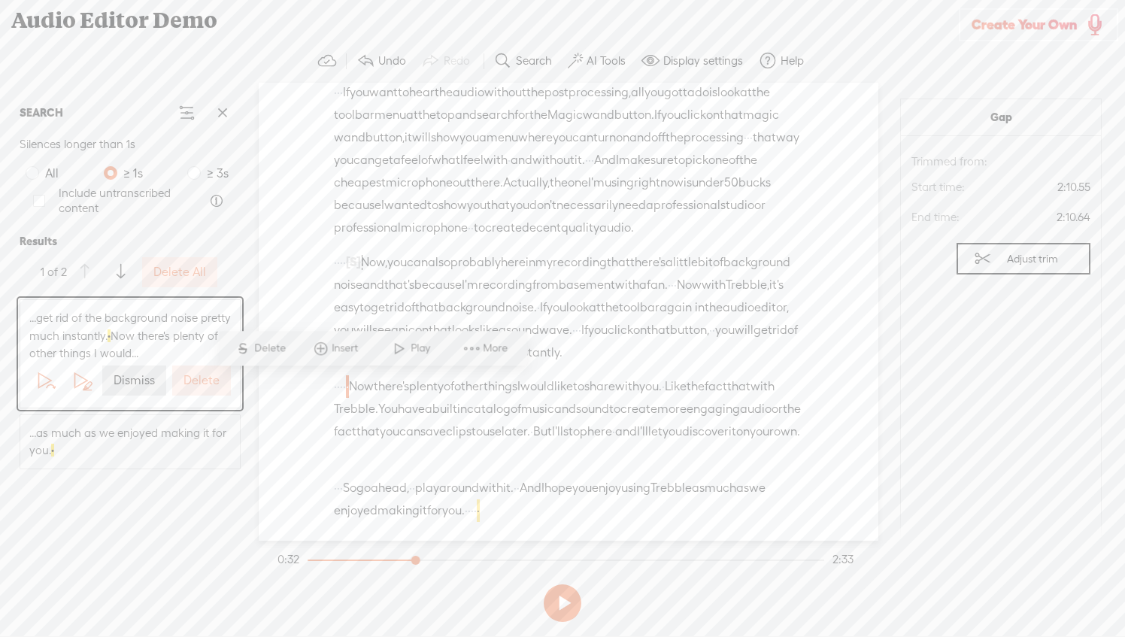
click at [188, 379] on label "Delete" at bounding box center [201, 381] width 36 height 16
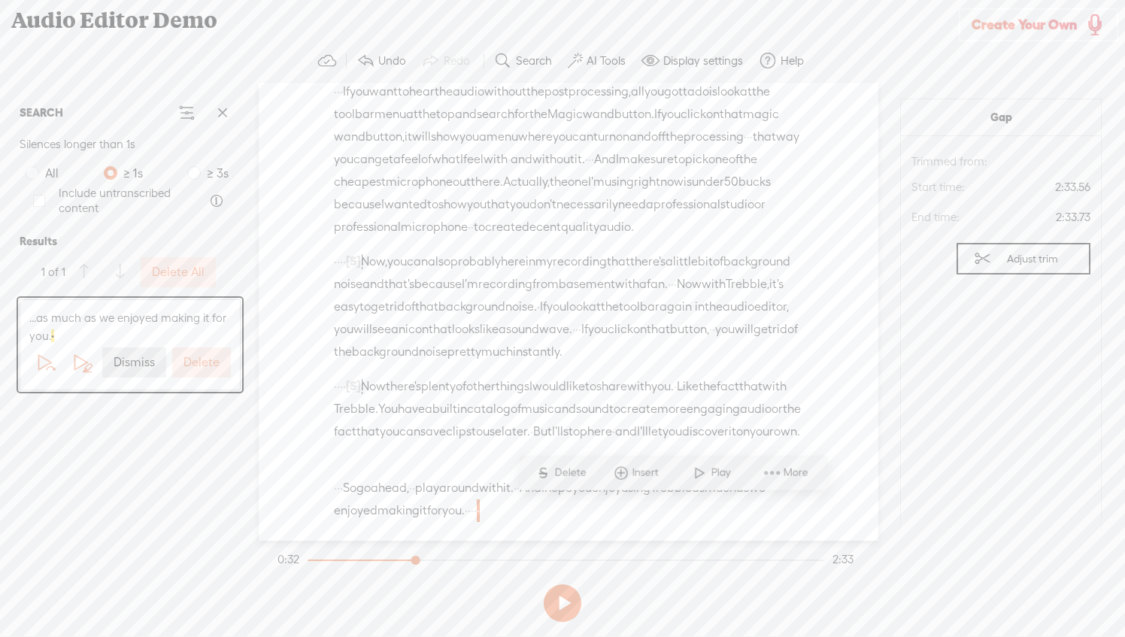
click at [196, 365] on label "Delete" at bounding box center [201, 363] width 36 height 16
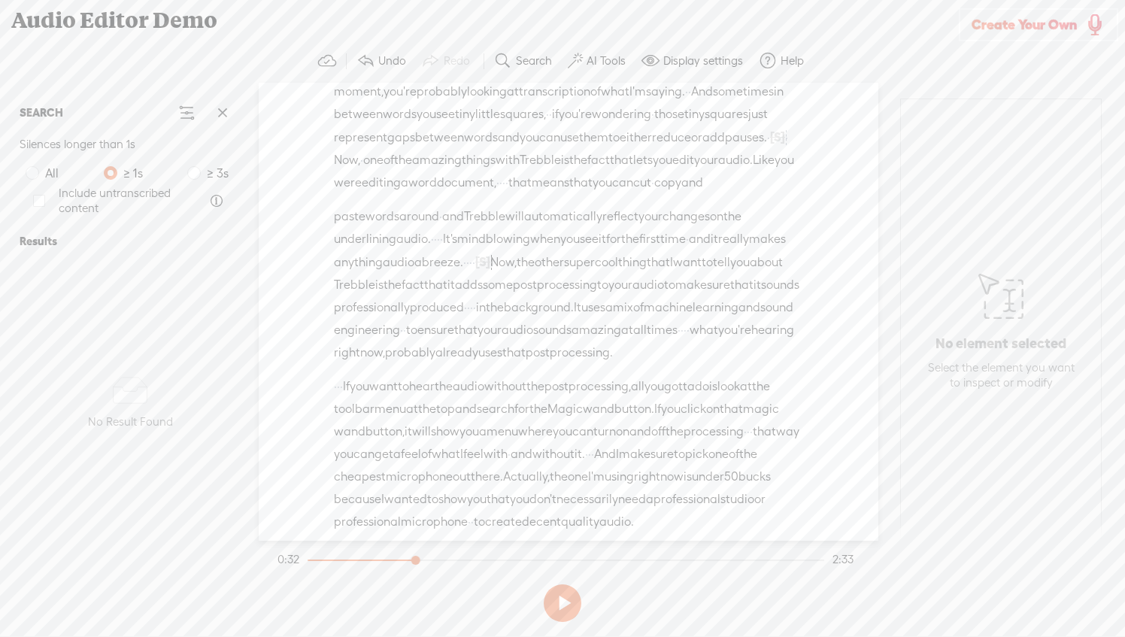
scroll to position [0, 0]
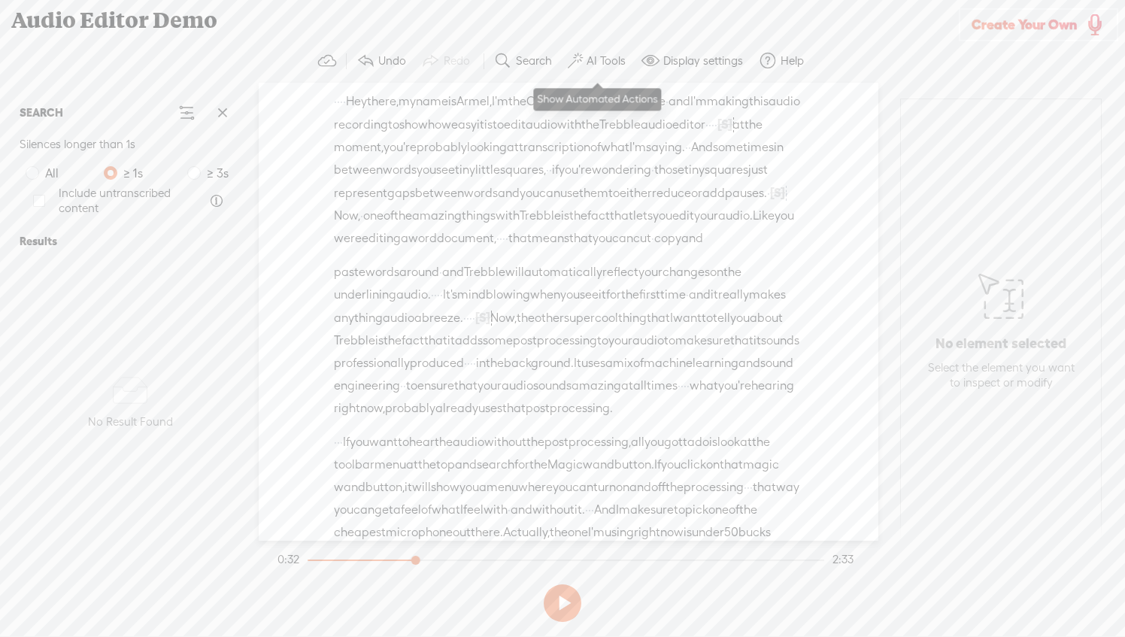
click at [595, 53] on label "AI Tools" at bounding box center [605, 60] width 39 height 15
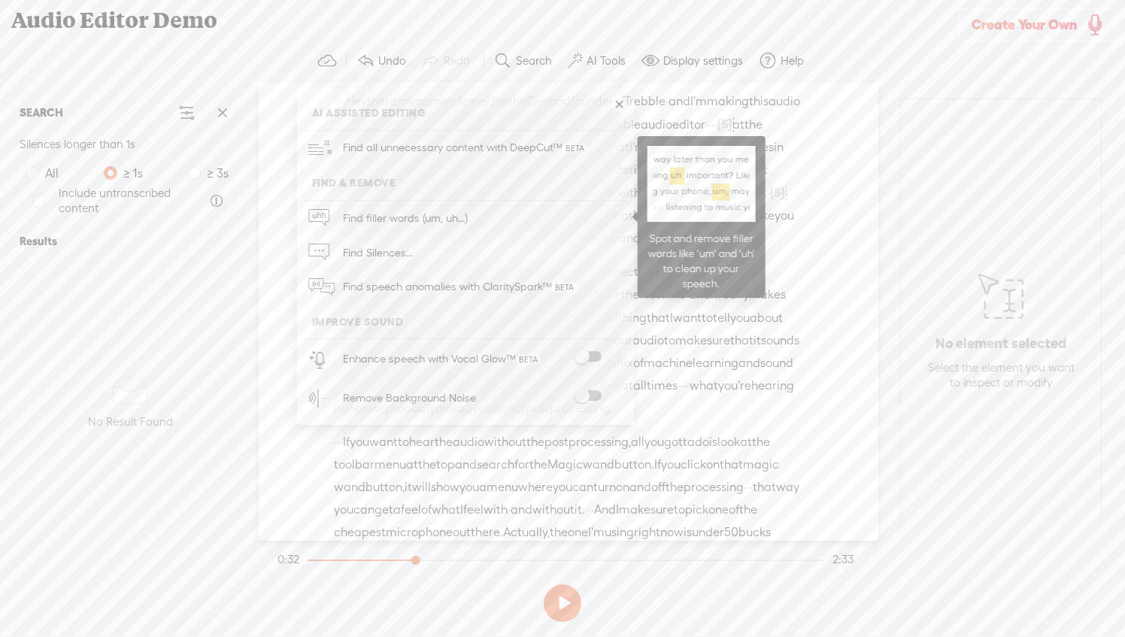
click at [487, 213] on link "Find filler words (um, uh...)" at bounding box center [465, 218] width 322 height 35
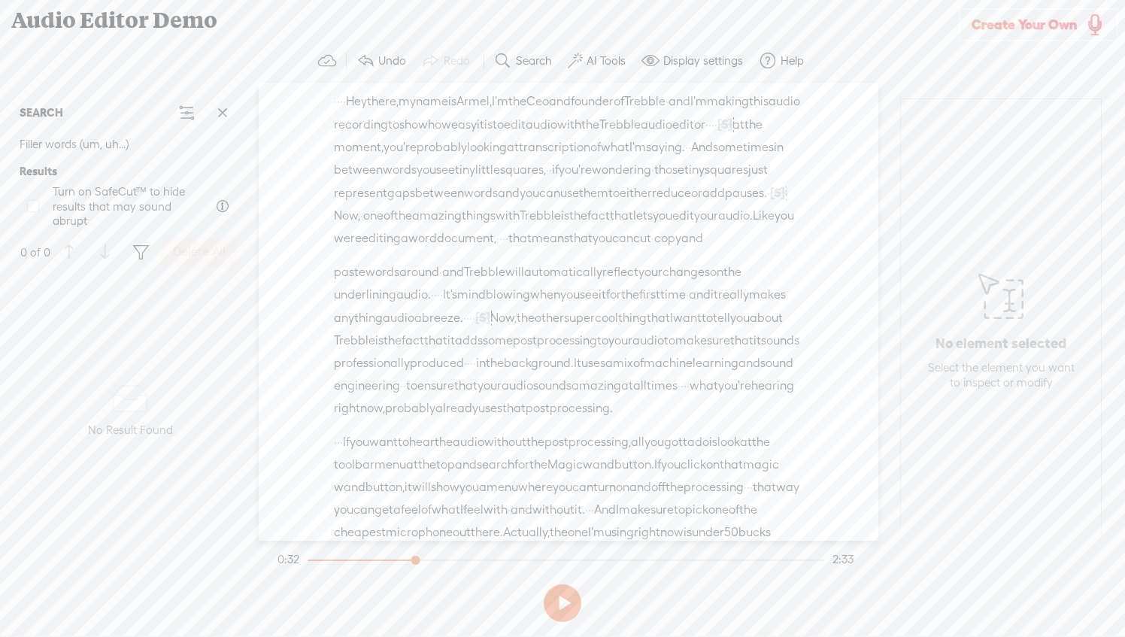
click at [152, 211] on span "Turn on SafeCut™ to hide results that may sound abrupt" at bounding box center [129, 206] width 152 height 44
click at [152, 192] on span "Turn on SafeCut™ to hide results that may sound abrupt" at bounding box center [129, 206] width 152 height 44
click at [597, 55] on label "AI Tools" at bounding box center [605, 60] width 39 height 15
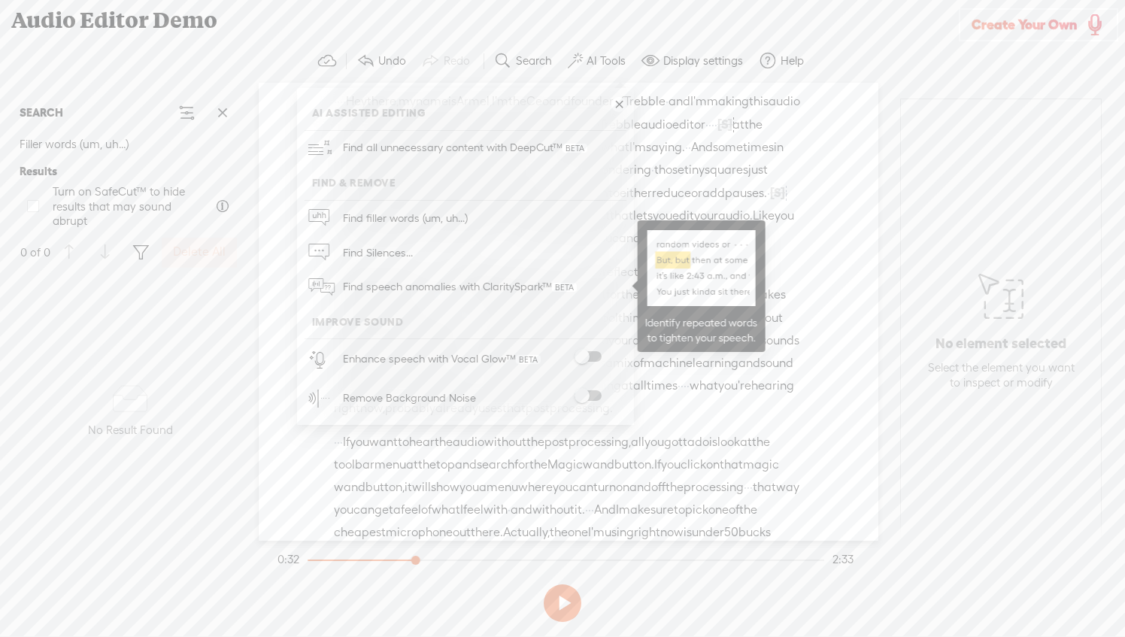
click at [440, 292] on span "Find speech anomalies with ClaritySpark™" at bounding box center [459, 286] width 244 height 35
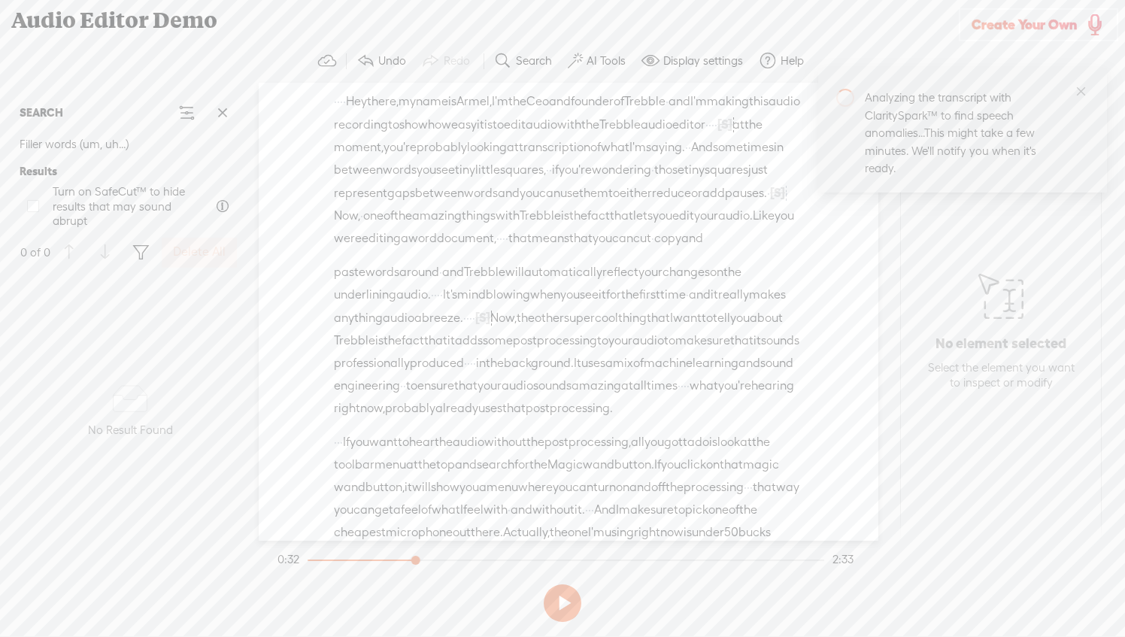
click at [594, 60] on label "AI Tools" at bounding box center [605, 60] width 39 height 15
click at [589, 395] on span at bounding box center [587, 395] width 27 height 11
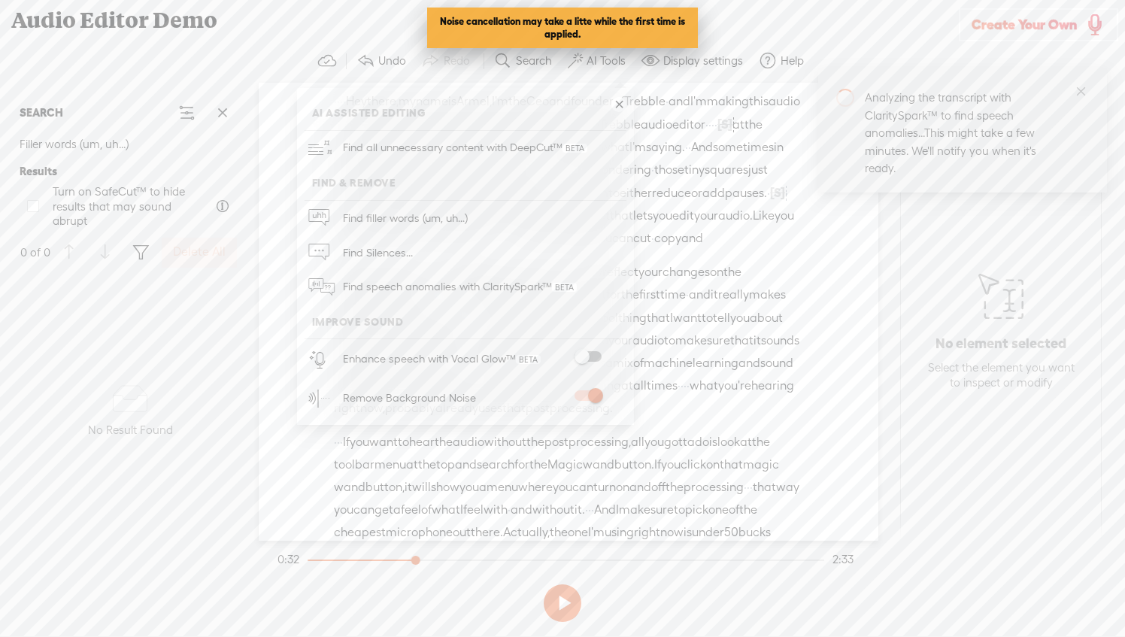
click at [592, 353] on span at bounding box center [587, 356] width 27 height 11
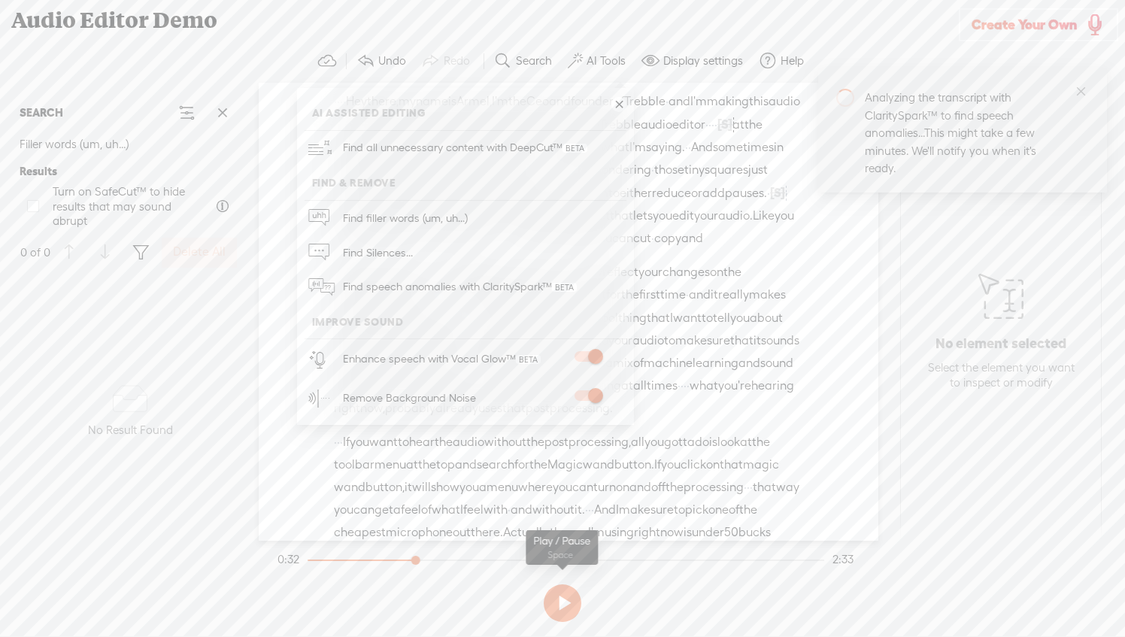
click at [574, 604] on button at bounding box center [563, 603] width 38 height 38
click at [618, 104] on link at bounding box center [618, 104] width 15 height 15
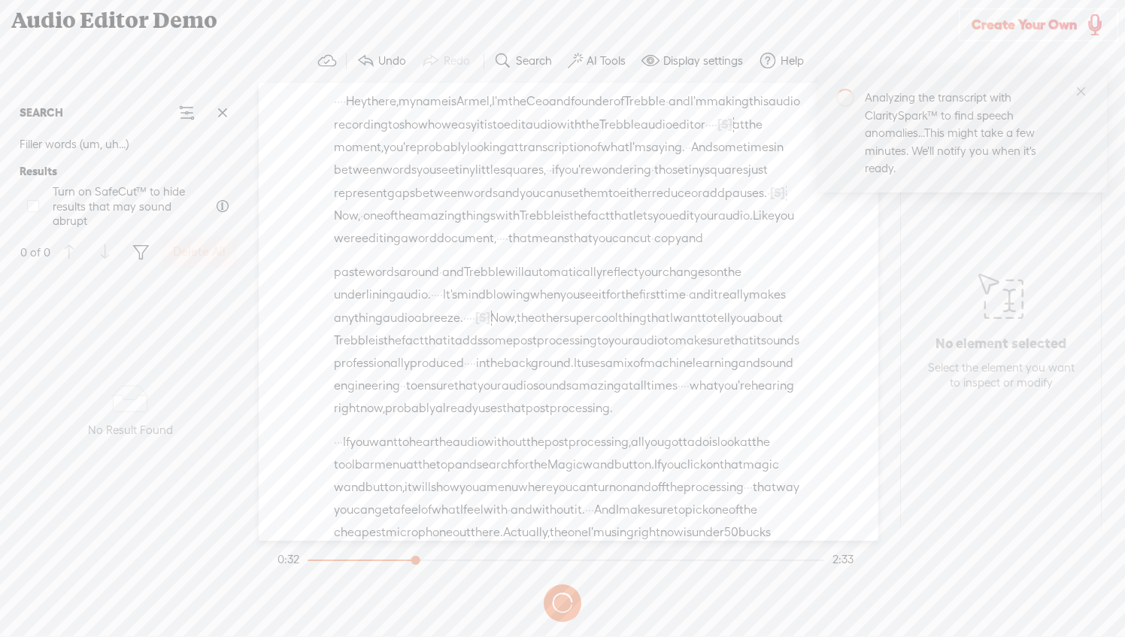
click at [683, 63] on label "Display settings" at bounding box center [703, 60] width 80 height 15
click at [710, 147] on span at bounding box center [710, 150] width 27 height 11
click at [685, 145] on input "checkbox" at bounding box center [685, 145] width 0 height 0
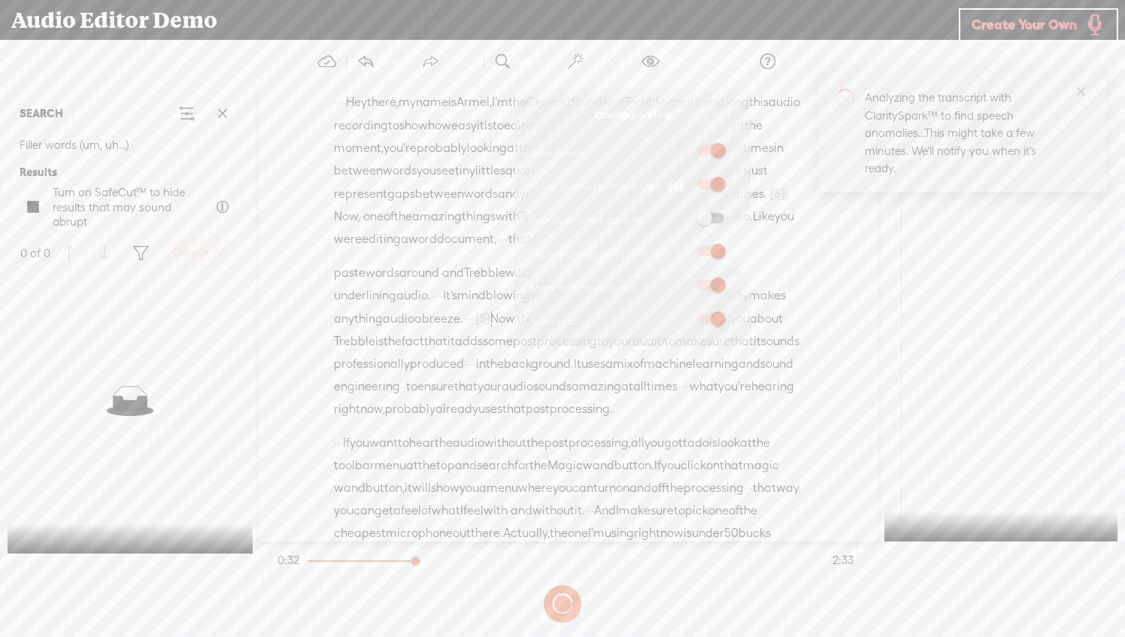
click at [716, 149] on span at bounding box center [710, 150] width 27 height 11
click at [685, 145] on input "checkbox" at bounding box center [685, 145] width 0 height 0
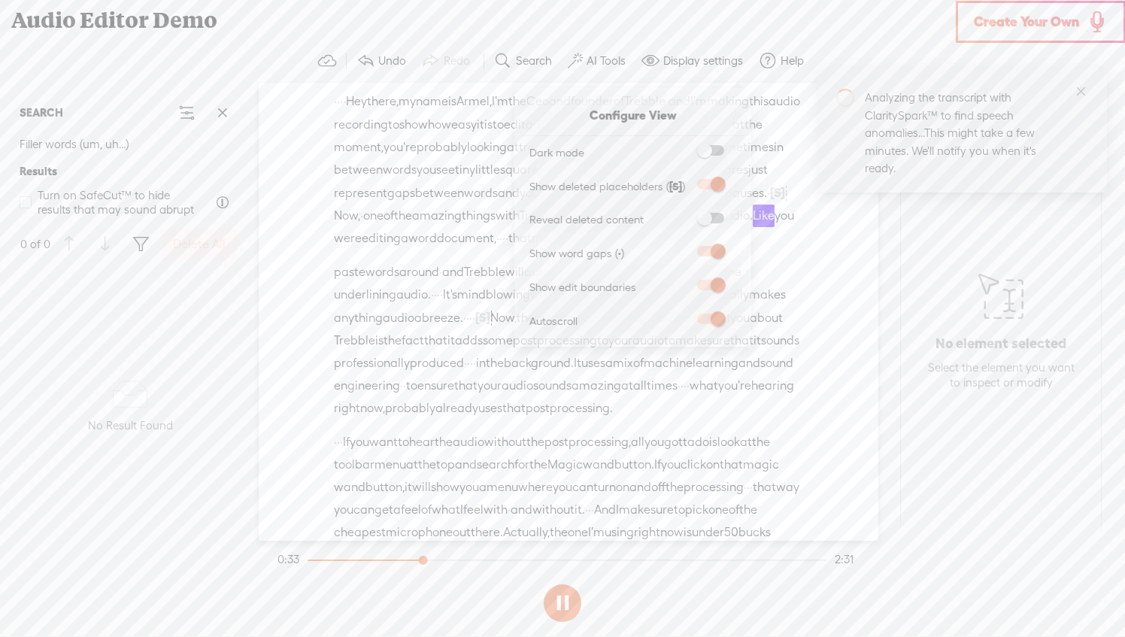
click at [716, 218] on span at bounding box center [710, 218] width 27 height 11
click at [685, 213] on input "checkbox" at bounding box center [685, 213] width 0 height 0
click at [661, 329] on span "want" at bounding box center [675, 318] width 29 height 23
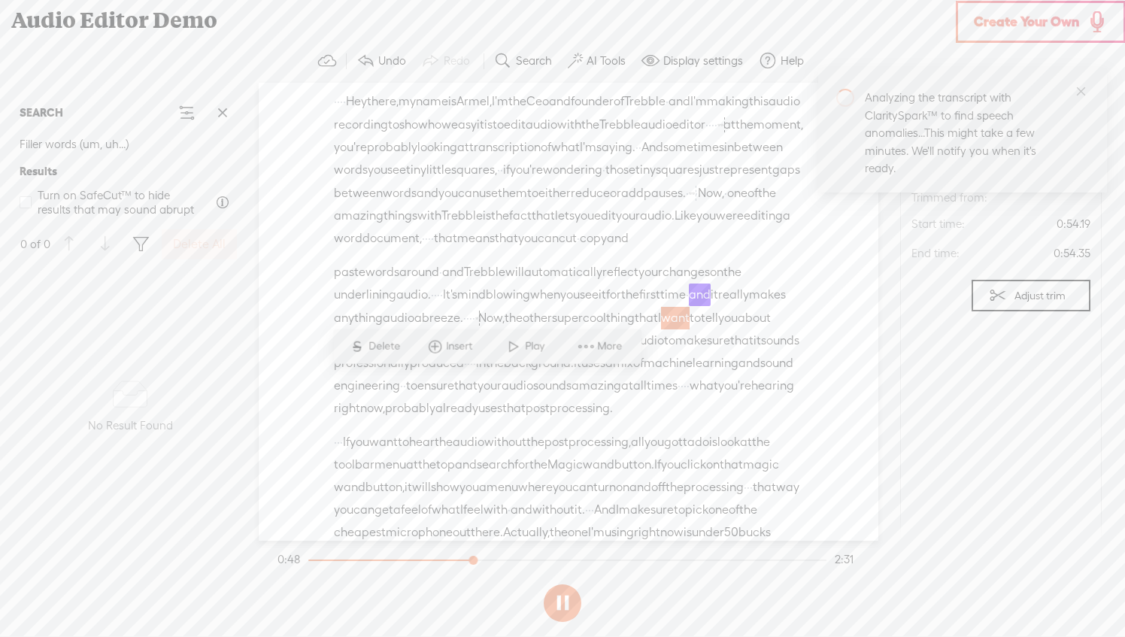
click at [683, 250] on div "· · · · Hey there, · my name is Armel, · I'm the Ceo and founder of · Trebble ·…" at bounding box center [568, 169] width 469 height 159
click at [659, 54] on button "Display settings" at bounding box center [693, 61] width 117 height 30
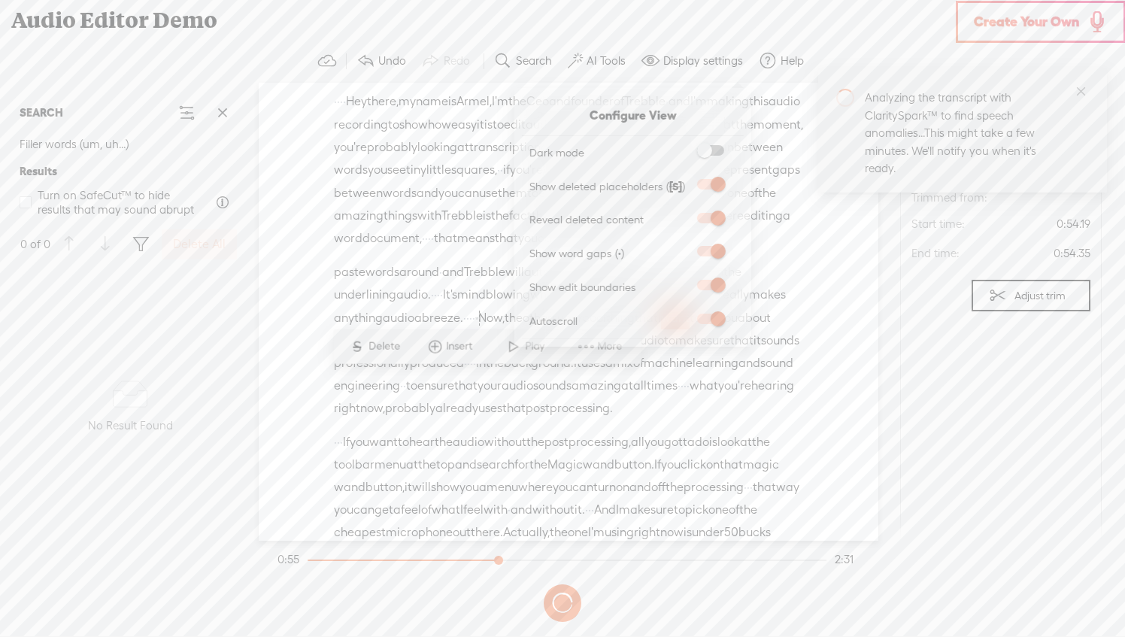
click at [719, 252] on span at bounding box center [710, 251] width 27 height 11
click at [685, 246] on input "checkbox" at bounding box center [685, 246] width 0 height 0
click at [809, 376] on div "Unknown · · · · Hey there, · my name is Armel, · I'm the Ceo and founder of · T…" at bounding box center [568, 312] width 619 height 458
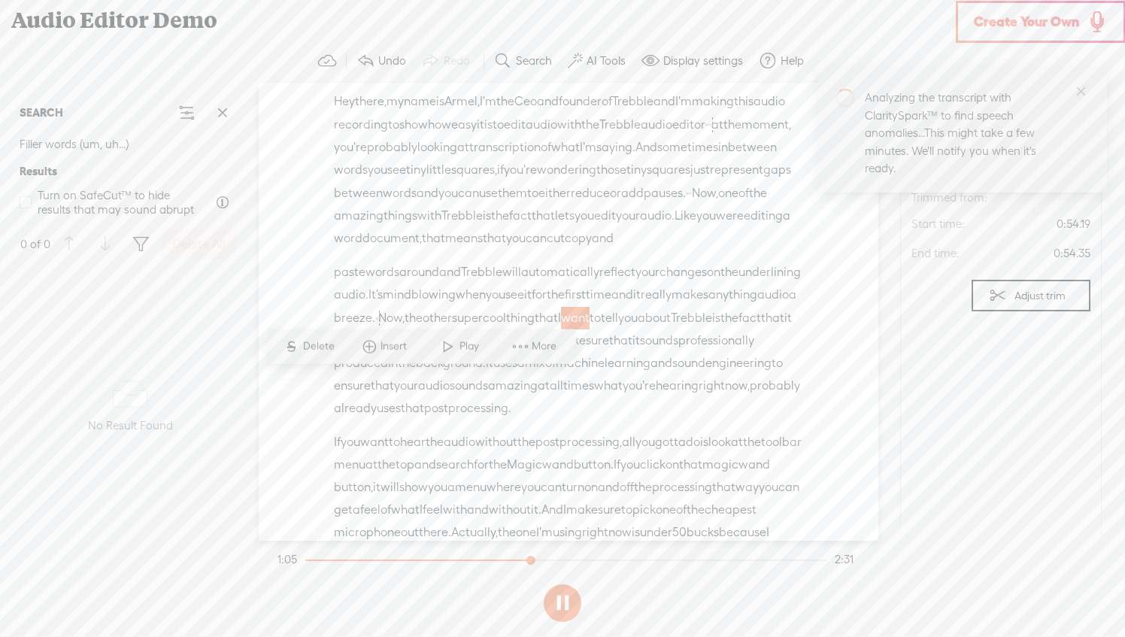
click at [583, 60] on button "AI Tools" at bounding box center [599, 61] width 74 height 30
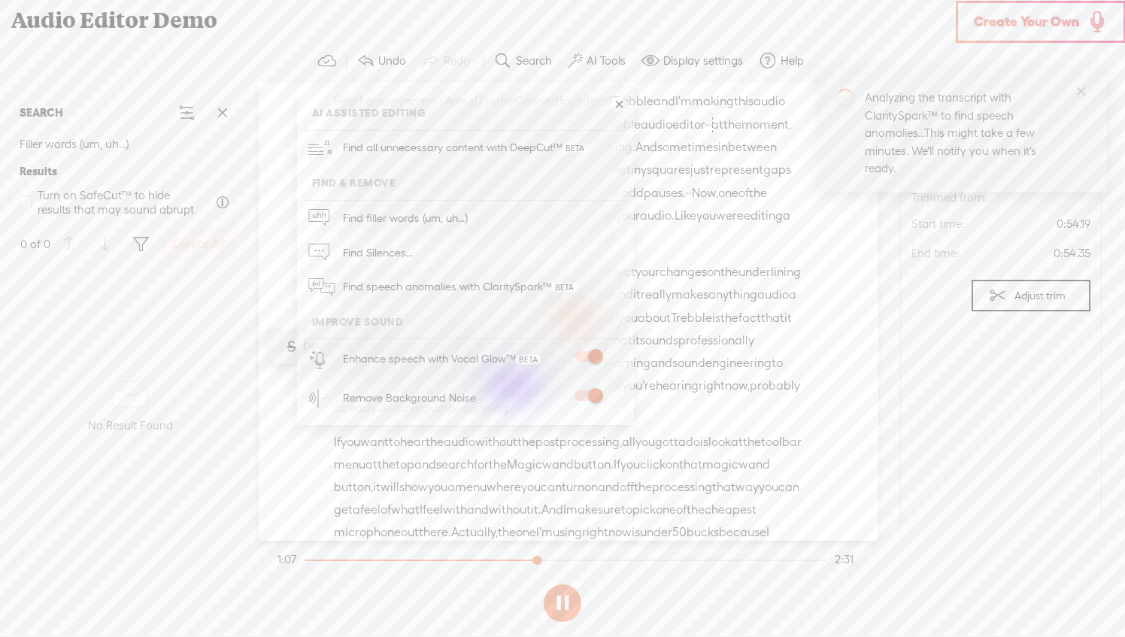
click at [595, 391] on span at bounding box center [587, 395] width 27 height 11
click at [588, 398] on span at bounding box center [587, 395] width 27 height 11
click at [588, 358] on span at bounding box center [587, 356] width 27 height 11
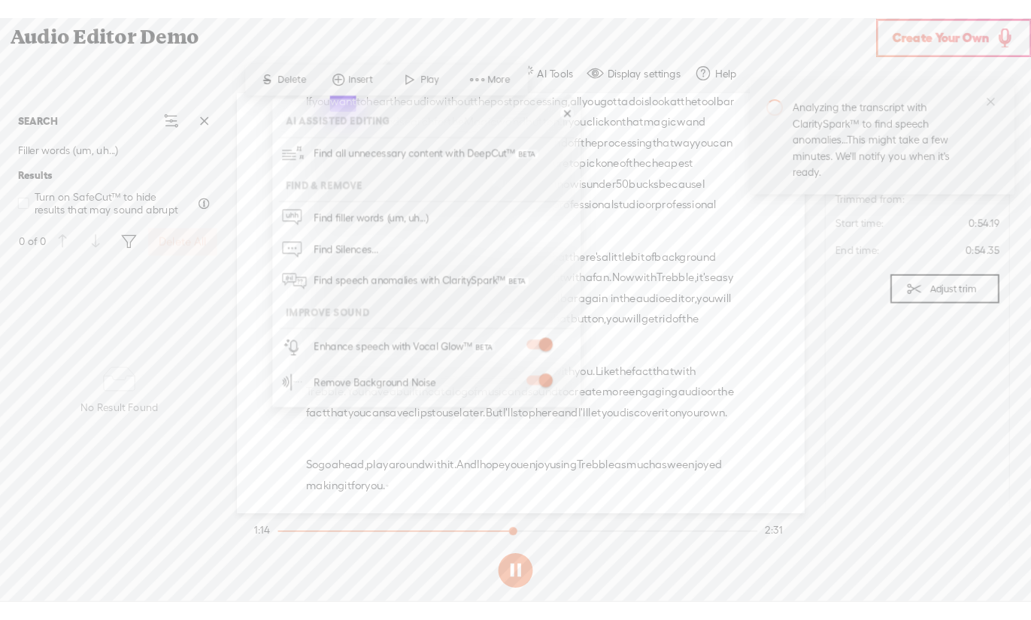
scroll to position [369, 0]
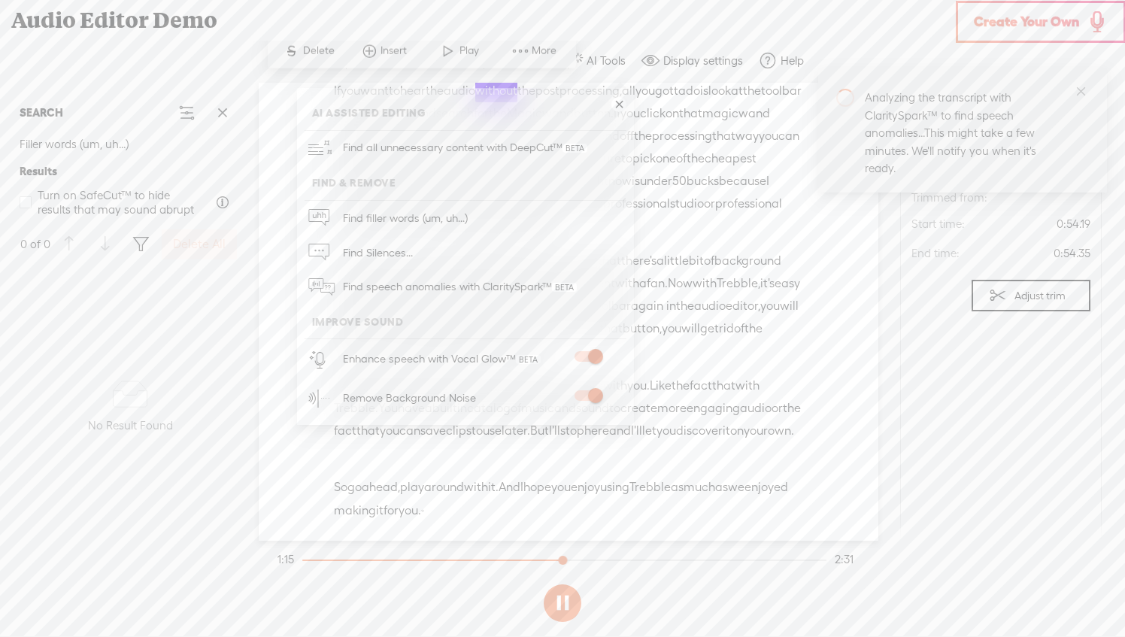
click at [488, 238] on span "decent" at bounding box center [468, 226] width 39 height 23
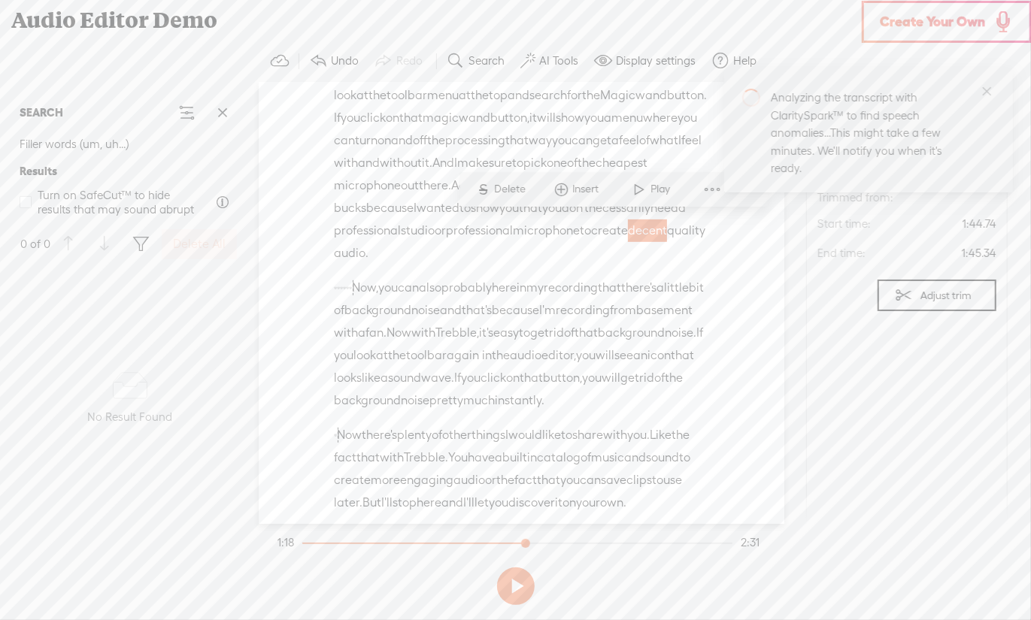
scroll to position [597, 0]
